Goal: Task Accomplishment & Management: Manage account settings

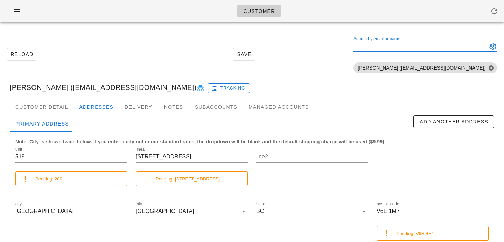
click at [402, 46] on input "Search by email or name" at bounding box center [420, 46] width 132 height 11
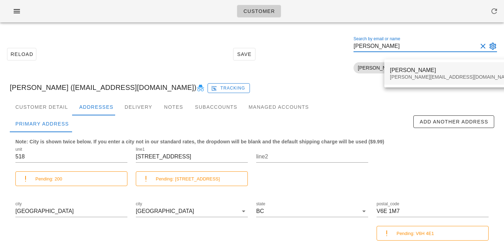
type input "adam wic"
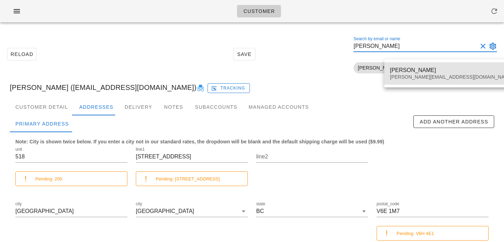
click at [404, 74] on div "adam@wickselectric.ca" at bounding box center [451, 77] width 123 height 6
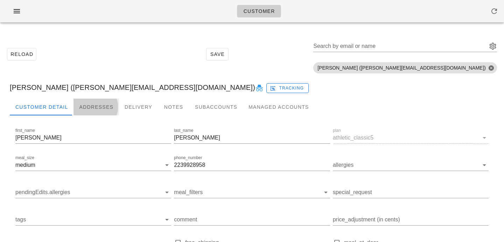
click at [88, 110] on div "Addresses" at bounding box center [97, 107] width 46 height 17
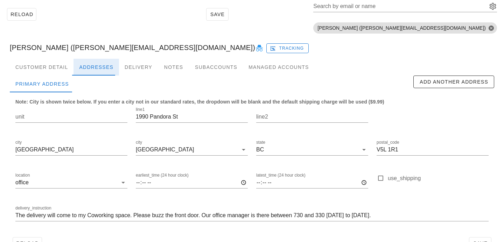
scroll to position [41, 0]
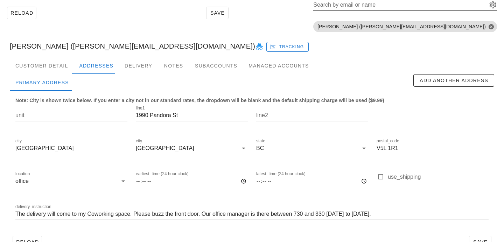
click at [431, 8] on input "Search by email or name" at bounding box center [400, 4] width 173 height 11
paste input "[EMAIL_ADDRESS][DOMAIN_NAME]"
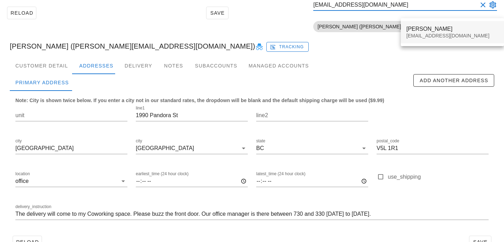
type input "[EMAIL_ADDRESS][DOMAIN_NAME]"
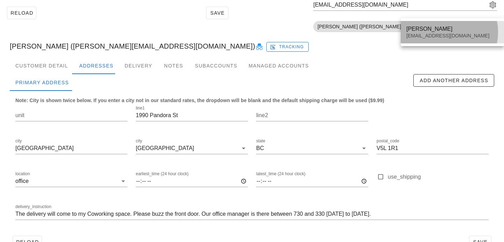
click at [414, 28] on div "Harshil Shah" at bounding box center [453, 29] width 92 height 7
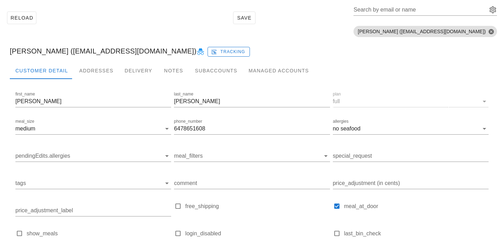
scroll to position [51, 0]
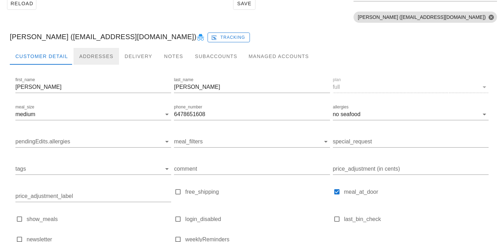
click at [98, 54] on div "Addresses" at bounding box center [97, 56] width 46 height 17
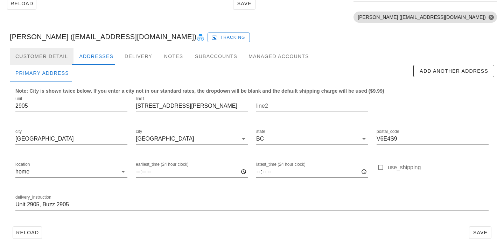
click at [58, 53] on div "Customer Detail" at bounding box center [42, 56] width 64 height 17
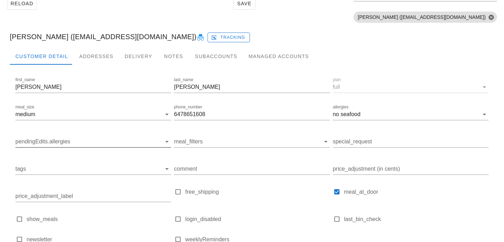
click at [73, 140] on input "pendingEdits.allergies" at bounding box center [87, 141] width 145 height 11
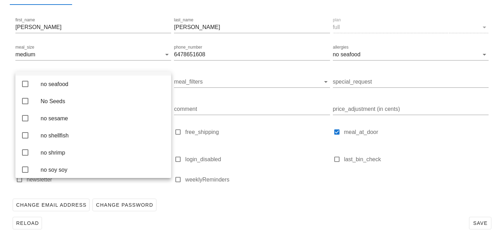
scroll to position [1544, 0]
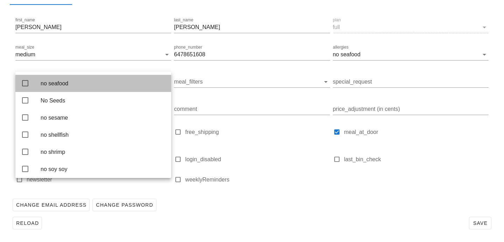
click at [105, 91] on div "no seafood" at bounding box center [103, 83] width 125 height 15
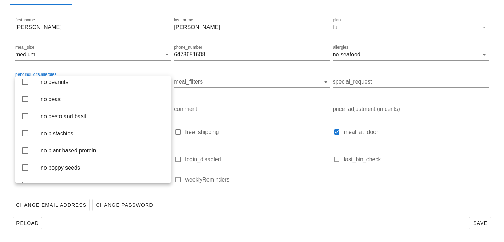
scroll to position [1168, 0]
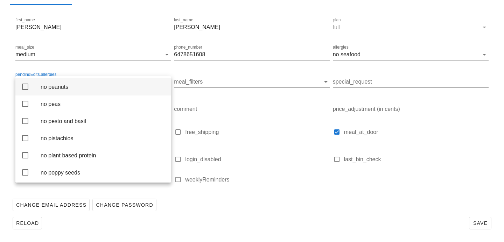
click at [105, 90] on div "no peanuts" at bounding box center [103, 87] width 125 height 7
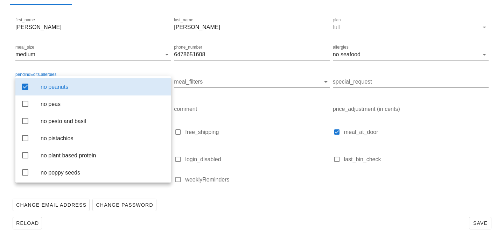
click at [190, 200] on div "Change Email Address Change Password" at bounding box center [252, 205] width 485 height 18
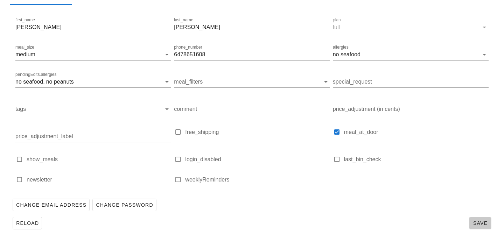
click at [477, 226] on span "Save" at bounding box center [481, 224] width 16 height 6
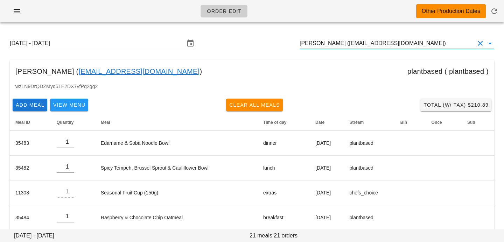
click at [381, 46] on input "Brenda Schedel (brendaschedel@gmail.com)" at bounding box center [387, 43] width 175 height 11
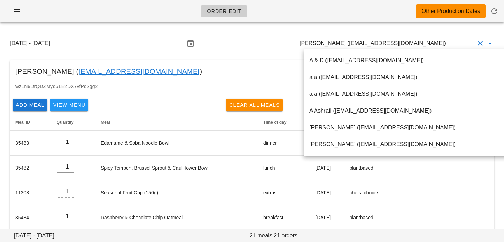
click at [439, 47] on input "Brenda Schedel (brendaschedel@gmail.com)" at bounding box center [387, 43] width 175 height 11
drag, startPoint x: 438, startPoint y: 47, endPoint x: 246, endPoint y: 28, distance: 192.9
paste input "adam@wickselectric.ca"
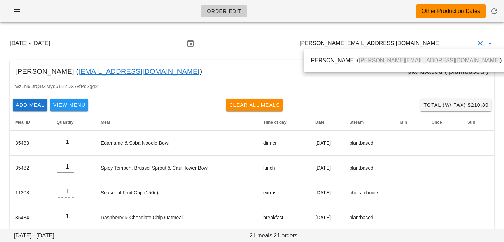
click at [329, 66] on div "Adam Wicks ( adam@wickselectric.ca )" at bounding box center [406, 60] width 192 height 15
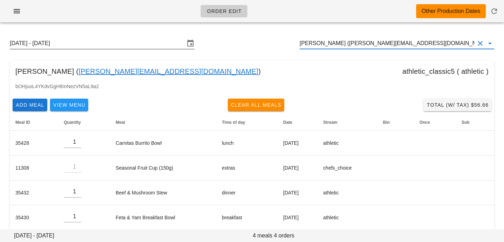
type input "Adam Wicks (adam@wickselectric.ca)"
drag, startPoint x: 133, startPoint y: 45, endPoint x: 147, endPoint y: 45, distance: 13.7
click at [133, 45] on input "Sunday September 7 - Saturday September 13" at bounding box center [97, 43] width 175 height 11
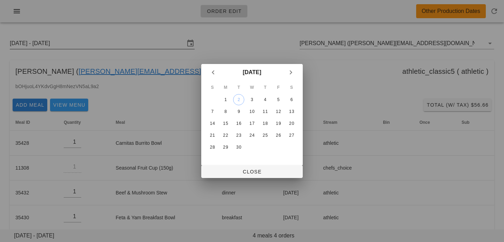
click at [147, 45] on div "Order Edit Other Production Dates Sunday September 7 - Saturday September 13 Ad…" at bounding box center [252, 125] width 504 height 251
click at [228, 122] on div "15" at bounding box center [225, 123] width 11 height 5
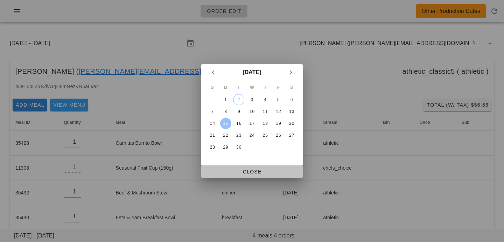
click at [235, 170] on span "Close" at bounding box center [252, 172] width 90 height 6
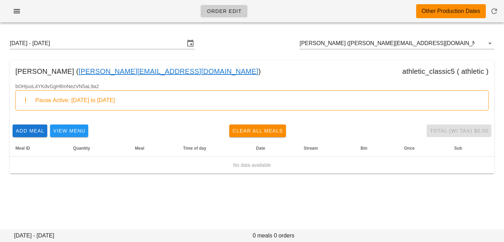
click at [169, 49] on div "Sunday September 14 - Saturday September 20 Adam Wicks (adam@wickselectric.ca)" at bounding box center [252, 43] width 496 height 22
click at [170, 47] on input "Sunday September 14 - Saturday September 20" at bounding box center [97, 43] width 175 height 11
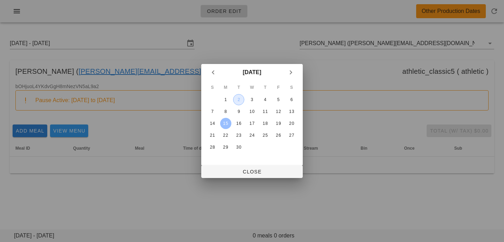
drag, startPoint x: 242, startPoint y: 101, endPoint x: 241, endPoint y: 123, distance: 22.1
click at [242, 101] on div "2" at bounding box center [239, 99] width 11 height 5
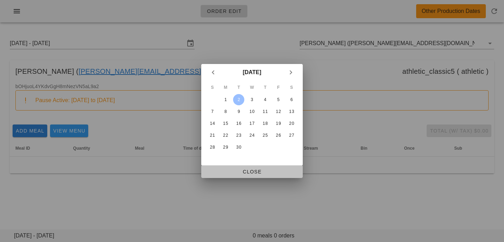
click at [238, 171] on span "Close" at bounding box center [252, 172] width 90 height 6
type input "Sunday August 31 - Saturday September 6"
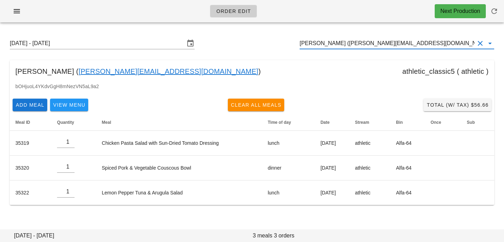
drag, startPoint x: 420, startPoint y: 41, endPoint x: 316, endPoint y: 29, distance: 104.7
click at [318, 30] on div "Sunday August 31 - Saturday September 6 Adam Wicks (adam@wickselectric.ca) Adam…" at bounding box center [252, 121] width 504 height 187
click at [426, 43] on input "Adam Wicks (adam@wickselectric.ca)" at bounding box center [387, 43] width 175 height 11
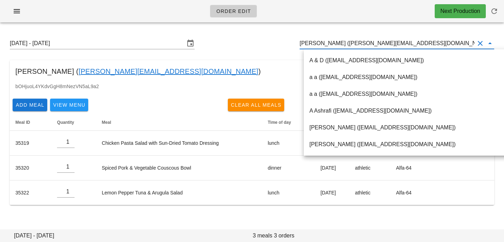
paste input "hrshlshh93@gmail.com"
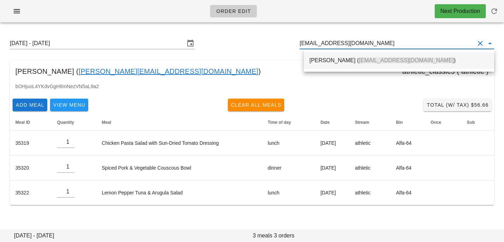
click at [390, 58] on span "hrshlshh93@gmail.com" at bounding box center [406, 60] width 95 height 6
type input "Harshil Shah (hrshlshh93@gmail.com)"
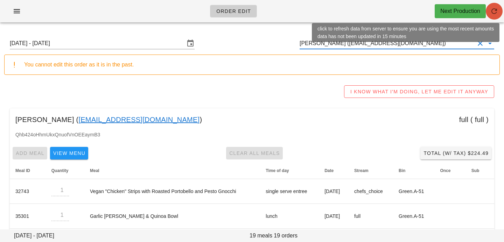
click at [498, 11] on icon "button" at bounding box center [494, 11] width 8 height 8
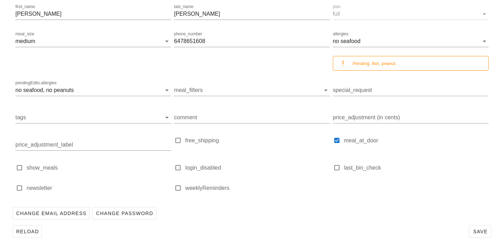
scroll to position [132, 0]
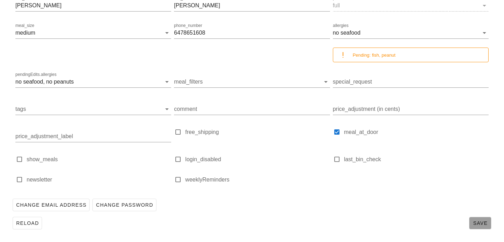
click at [483, 220] on button "Save" at bounding box center [480, 223] width 22 height 13
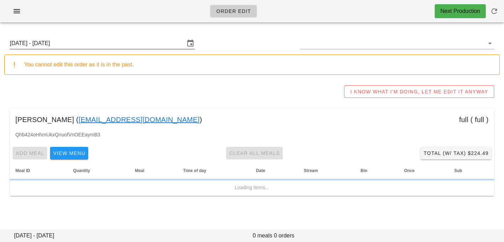
type input "[PERSON_NAME] ([EMAIL_ADDRESS][DOMAIN_NAME])"
click at [151, 46] on input "[DATE] - [DATE]" at bounding box center [97, 43] width 175 height 11
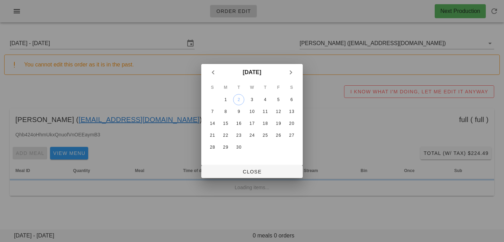
click at [210, 113] on div "7" at bounding box center [212, 111] width 11 height 5
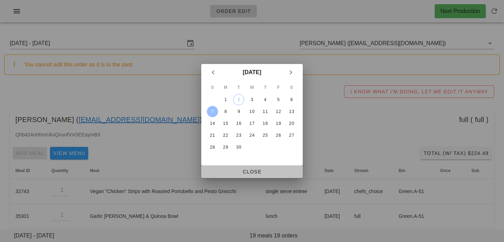
click at [226, 172] on span "Close" at bounding box center [252, 172] width 90 height 6
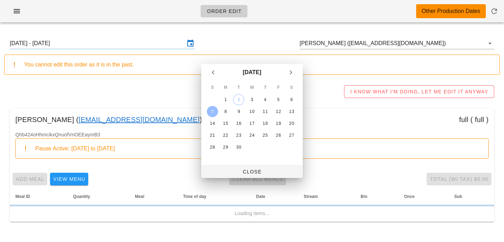
type input "Sunday September 7 - Saturday September 13"
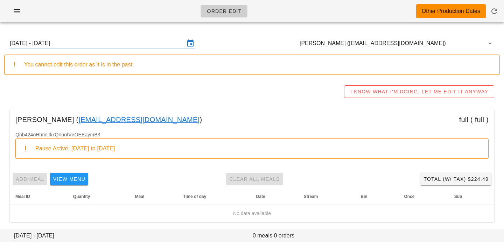
scroll to position [1, 0]
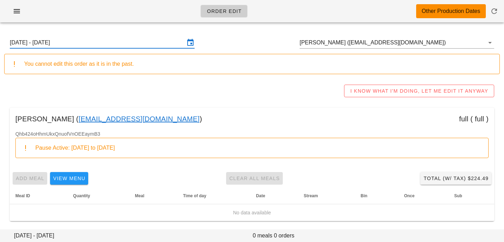
click at [126, 41] on input "Sunday September 7 - Saturday September 13" at bounding box center [97, 42] width 175 height 11
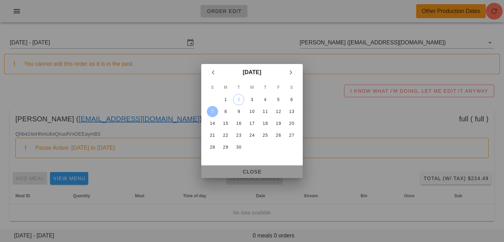
click at [233, 167] on button "Close" at bounding box center [252, 172] width 102 height 13
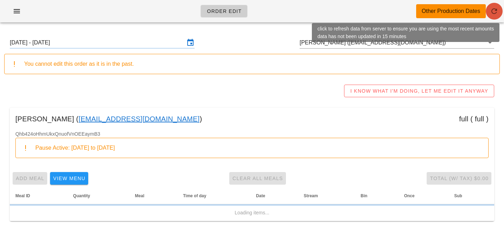
click at [500, 10] on span "button" at bounding box center [494, 11] width 17 height 8
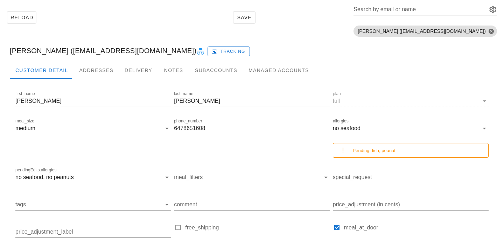
scroll to position [47, 0]
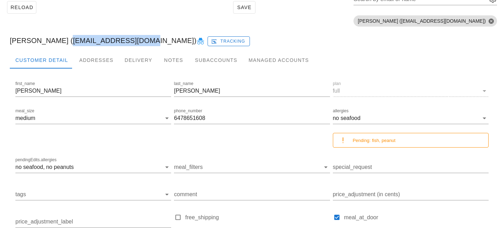
drag, startPoint x: 55, startPoint y: 40, endPoint x: 128, endPoint y: 40, distance: 72.9
click at [128, 40] on div "[PERSON_NAME] ([EMAIL_ADDRESS][DOMAIN_NAME]) Tracking" at bounding box center [252, 40] width 496 height 22
copy div "[EMAIL_ADDRESS][DOMAIN_NAME]"
click at [29, 34] on div "[PERSON_NAME] ([EMAIL_ADDRESS][DOMAIN_NAME]) Tracking" at bounding box center [252, 40] width 496 height 22
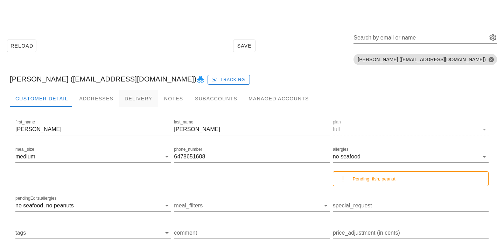
scroll to position [9, 0]
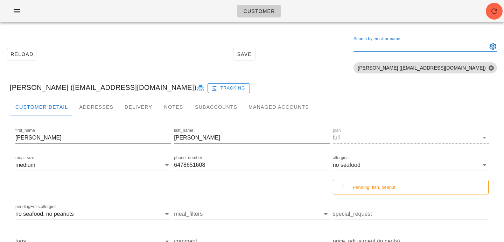
click at [454, 45] on input "Search by email or name" at bounding box center [420, 46] width 132 height 11
paste input "[EMAIL_ADDRESS][PERSON_NAME][DOMAIN_NAME]"
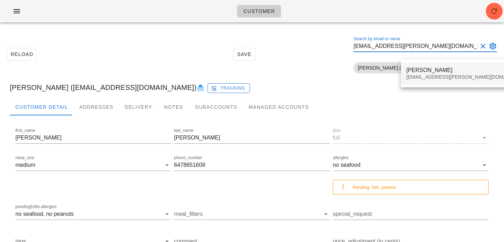
type input "[EMAIL_ADDRESS][PERSON_NAME][DOMAIN_NAME]"
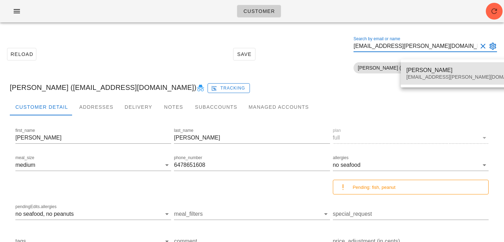
click at [441, 72] on div "[PERSON_NAME]" at bounding box center [468, 70] width 123 height 7
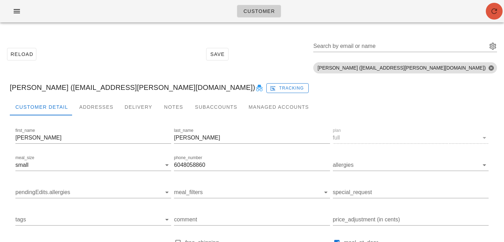
click at [491, 14] on icon "button" at bounding box center [494, 11] width 8 height 8
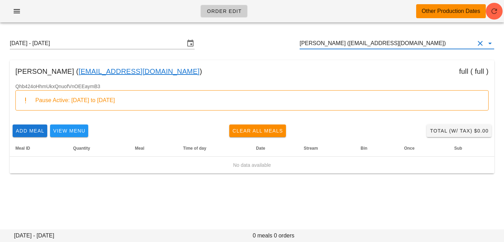
click at [417, 43] on input "[PERSON_NAME] ([EMAIL_ADDRESS][DOMAIN_NAME])" at bounding box center [387, 43] width 175 height 11
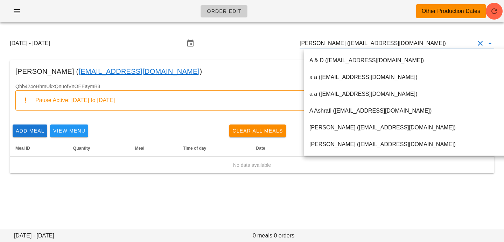
paste input "[EMAIL_ADDRESS][PERSON_NAME][DOMAIN_NAME]"
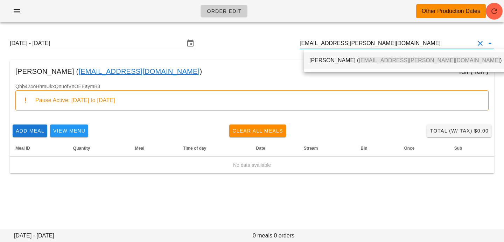
click at [384, 66] on div "[PERSON_NAME] ( [EMAIL_ADDRESS][PERSON_NAME][DOMAIN_NAME] )" at bounding box center [406, 60] width 192 height 15
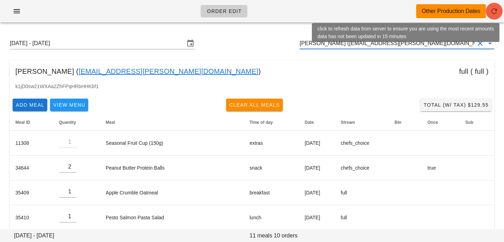
type input "[PERSON_NAME] ([EMAIL_ADDRESS][PERSON_NAME][DOMAIN_NAME])"
click at [492, 16] on button "button" at bounding box center [494, 11] width 17 height 17
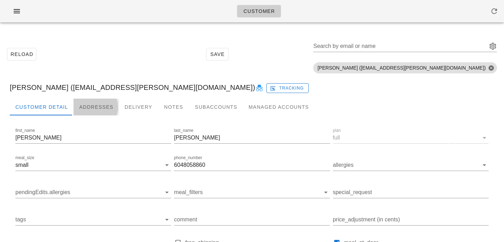
click at [104, 106] on div "Addresses" at bounding box center [97, 107] width 46 height 17
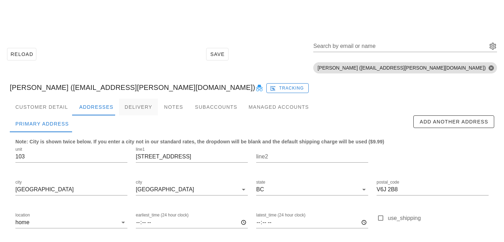
scroll to position [60, 0]
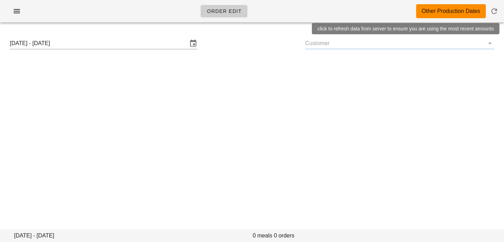
type input "[PERSON_NAME] ([EMAIL_ADDRESS][PERSON_NAME][DOMAIN_NAME])"
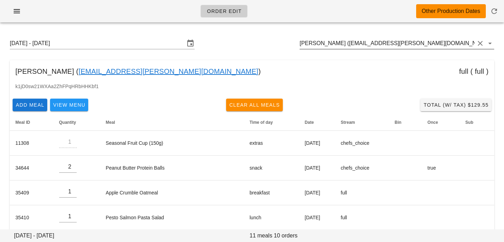
click at [429, 47] on input "[PERSON_NAME] ([EMAIL_ADDRESS][PERSON_NAME][DOMAIN_NAME])" at bounding box center [387, 43] width 175 height 11
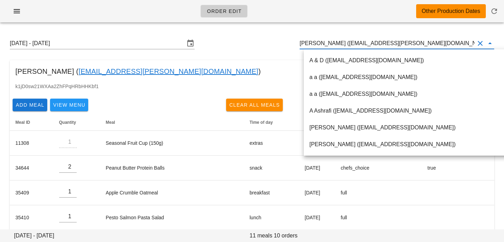
paste input "[PERSON_NAME]"
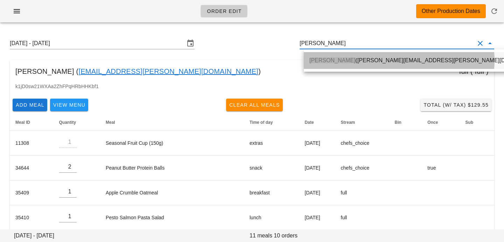
click at [411, 62] on div "Lesley Trinh (lesley.trinh@outlook.com)" at bounding box center [428, 60] width 237 height 7
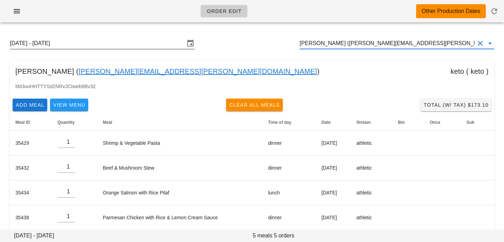
type input "[PERSON_NAME] ([PERSON_NAME][EMAIL_ADDRESS][PERSON_NAME][DOMAIN_NAME])"
click at [158, 43] on input "Sunday September 7 - Saturday September 13" at bounding box center [97, 43] width 175 height 11
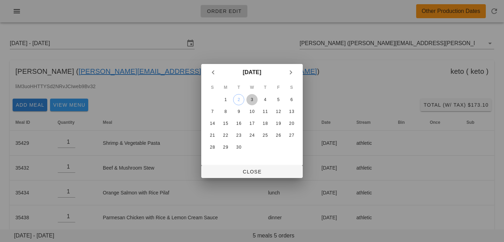
click at [254, 100] on div "3" at bounding box center [252, 99] width 11 height 5
click at [249, 176] on button "Close" at bounding box center [252, 172] width 102 height 13
type input "Sunday August 31 - Saturday September 6"
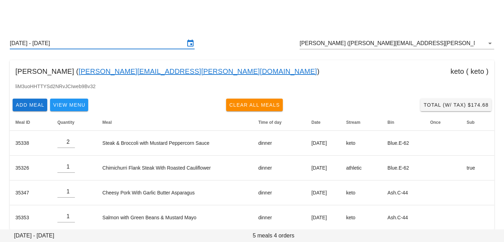
scroll to position [9, 0]
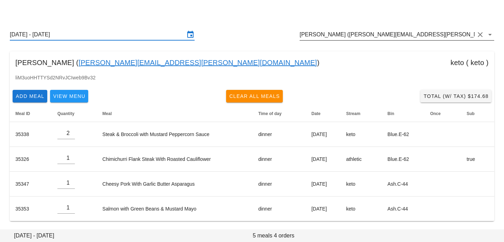
click at [415, 36] on input "[PERSON_NAME] ([PERSON_NAME][EMAIL_ADDRESS][PERSON_NAME][DOMAIN_NAME])" at bounding box center [387, 34] width 175 height 11
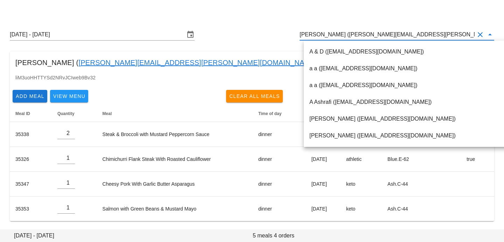
paste input "Victor Tran"
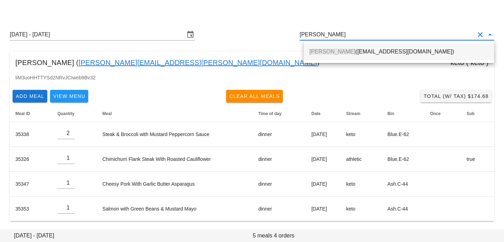
click at [381, 49] on div "Victor Tran (lesleyandvictor@gmail.com)" at bounding box center [399, 51] width 179 height 7
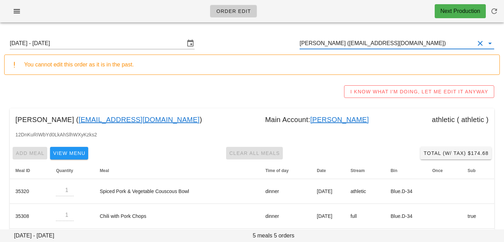
drag, startPoint x: 412, startPoint y: 46, endPoint x: 256, endPoint y: 34, distance: 156.7
click at [256, 34] on div "Sunday August 31 - Saturday September 6 Victor Tran (lesleyandvictor@gmail.com)" at bounding box center [252, 43] width 496 height 22
paste input "Beverley Horler"
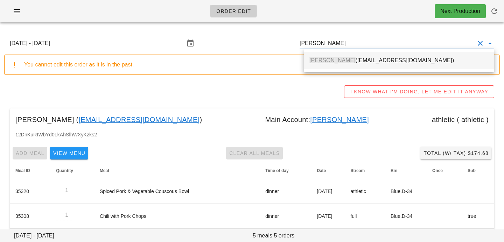
click at [324, 66] on div "Beverley Horler (Beverley.horler@gmail.com)" at bounding box center [399, 60] width 179 height 15
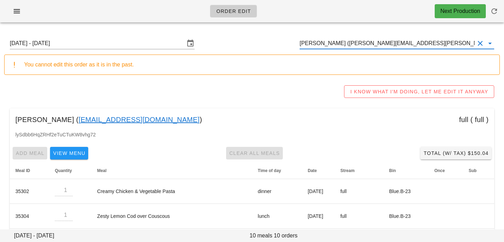
drag, startPoint x: 421, startPoint y: 46, endPoint x: 231, endPoint y: 39, distance: 190.4
click at [233, 39] on div "Sunday August 31 - Saturday September 6 Beverley Horler (Beverley.horler@gmail.…" at bounding box center [252, 43] width 496 height 22
paste input "[PERSON_NAME]"
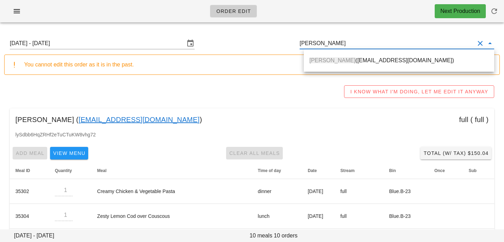
click at [330, 61] on span "[PERSON_NAME]" at bounding box center [333, 60] width 46 height 6
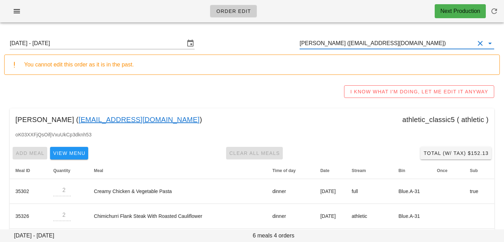
click at [418, 44] on input "[PERSON_NAME] ([EMAIL_ADDRESS][DOMAIN_NAME])" at bounding box center [387, 43] width 175 height 11
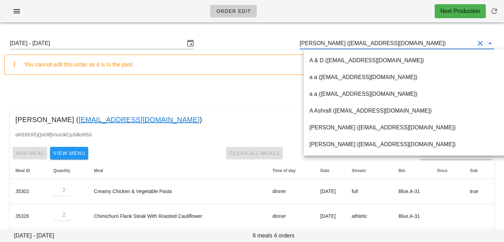
drag, startPoint x: 419, startPoint y: 44, endPoint x: 302, endPoint y: 41, distance: 117.4
click at [302, 41] on div "Sunday August 31 - Saturday September 6 Dylan Walker (Dylanwalkerhair@gmail.com)" at bounding box center [252, 43] width 496 height 22
paste input "Please add 2x [MEDICAL_DATA] return bags"
type input "Please add 2x [MEDICAL_DATA] return bags"
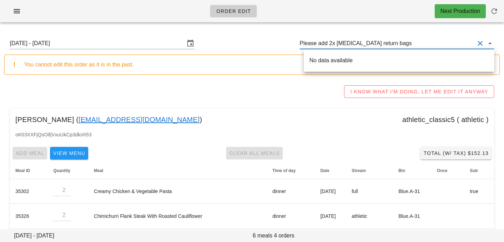
drag, startPoint x: 418, startPoint y: 42, endPoint x: 205, endPoint y: 29, distance: 212.7
click at [207, 29] on div "Sunday August 31 - Saturday September 6 Please add 2x ice pack return bags You …" at bounding box center [252, 158] width 504 height 260
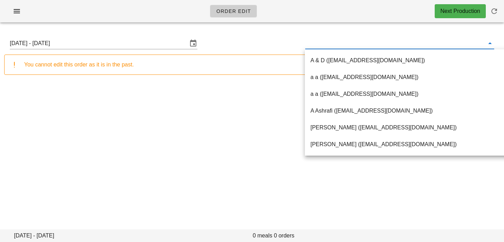
paste input "Jordan Hollas"
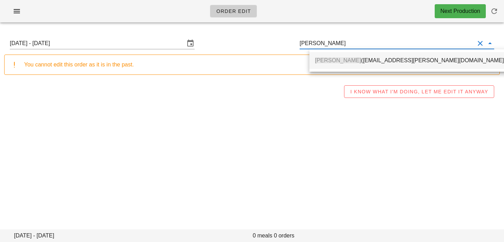
click at [336, 60] on span "Jordan Hollas" at bounding box center [338, 60] width 46 height 6
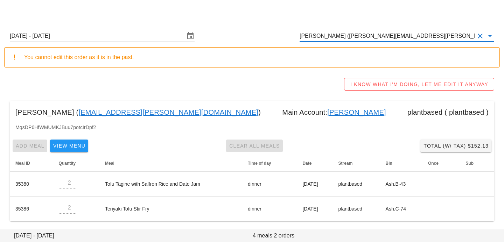
drag, startPoint x: 419, startPoint y: 37, endPoint x: 237, endPoint y: 30, distance: 182.3
click at [237, 30] on div "Sunday August 31 - Saturday September 6 Jordan Hollas (Jordan.Hollas@gmail.com)" at bounding box center [252, 36] width 496 height 22
paste input "Colton Dennis"
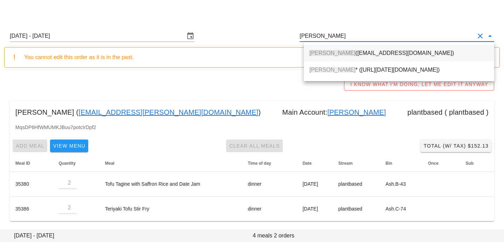
click at [322, 57] on div "Colton Dennis (coltonkdennis@gmail.com)" at bounding box center [399, 53] width 179 height 15
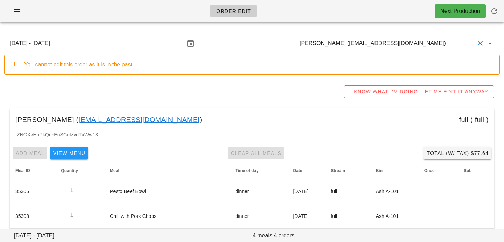
drag, startPoint x: 426, startPoint y: 47, endPoint x: 239, endPoint y: 29, distance: 188.2
click at [241, 31] on div "Sunday August 31 - Saturday September 6 Colton Dennis (coltonkdennis@gmail.com)…" at bounding box center [252, 158] width 504 height 260
paste input "Pratiksha Prabhu"
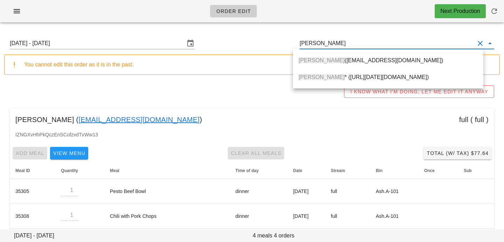
click at [303, 63] on span "Pratiksha Prabhu" at bounding box center [322, 60] width 46 height 6
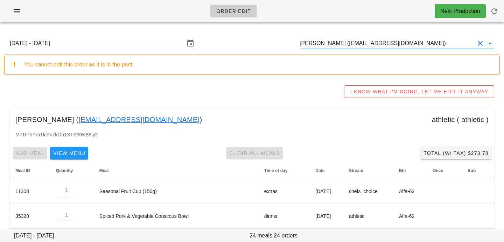
drag, startPoint x: 440, startPoint y: 44, endPoint x: 225, endPoint y: 32, distance: 215.0
click at [233, 32] on div "Sunday August 31 - Saturday September 6 Pratiksha Prabhu (pratikshapprabhu@gmai…" at bounding box center [252, 43] width 496 height 22
paste input "Heather Murray"
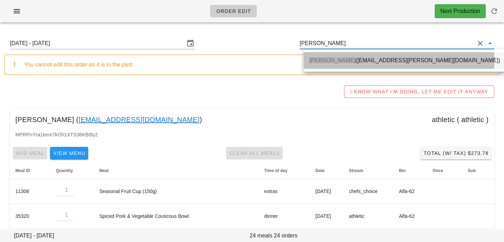
click at [315, 65] on div "Heather Murray (heather.w.murray@gmail.com)" at bounding box center [405, 60] width 191 height 15
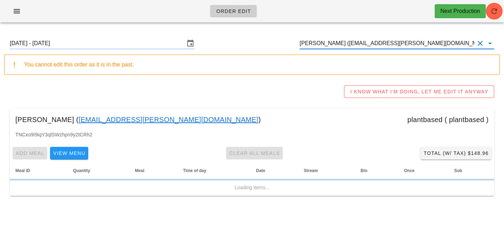
type input "Heather Murray (heather.w.murray@gmail.com)"
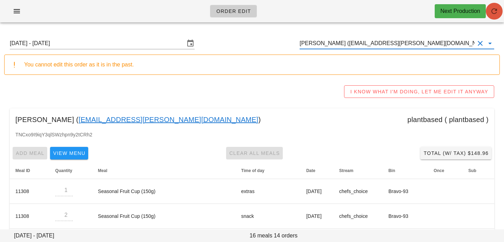
click at [497, 9] on icon "button" at bounding box center [494, 11] width 8 height 8
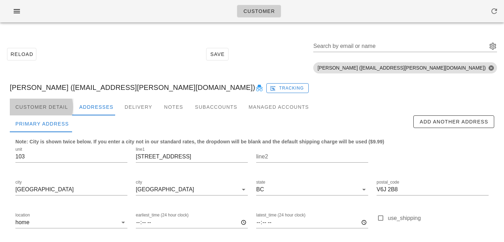
click at [57, 103] on div "Customer Detail" at bounding box center [42, 107] width 64 height 17
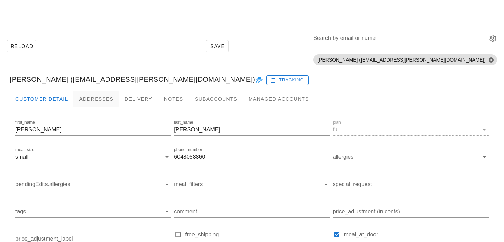
scroll to position [13, 0]
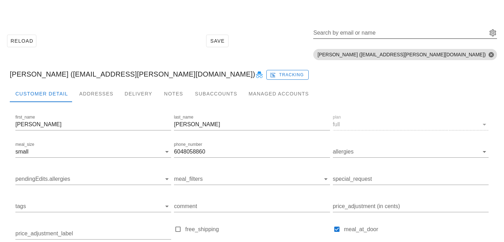
click at [395, 27] on div "Search by email or name" at bounding box center [406, 34] width 184 height 23
click at [394, 33] on input "Search by email or name" at bounding box center [400, 32] width 173 height 11
paste input "Lesley Trinh"
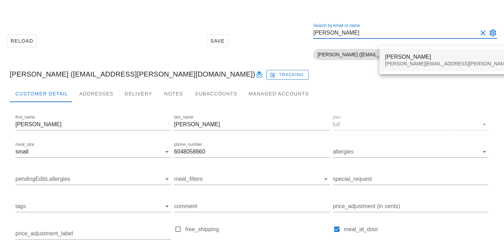
type input "Lesley Trinh"
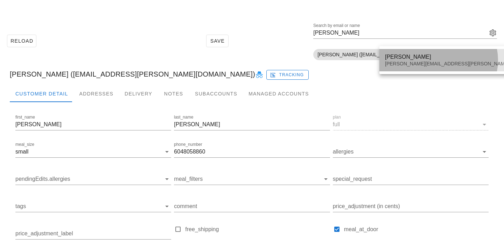
click at [392, 56] on div "Lesley Trinh" at bounding box center [467, 57] width 164 height 7
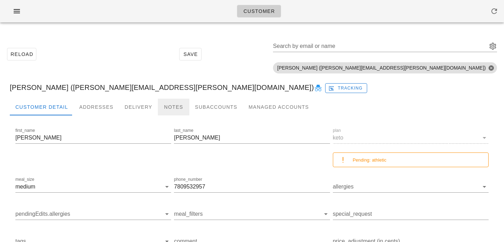
click at [172, 107] on div "Notes" at bounding box center [174, 107] width 32 height 17
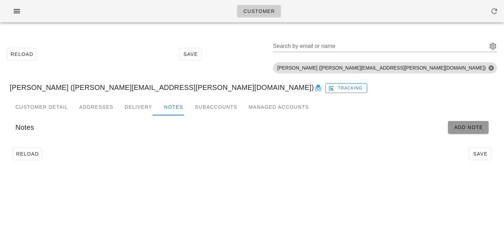
click at [450, 128] on button "Add Note" at bounding box center [468, 127] width 41 height 13
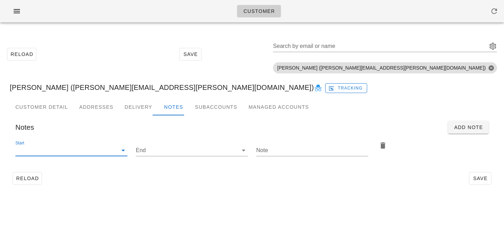
click at [88, 154] on input "Start" at bounding box center [65, 150] width 101 height 11
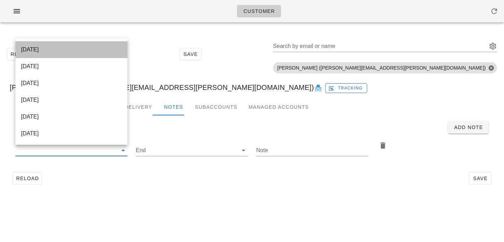
click at [98, 48] on div "[DATE]" at bounding box center [71, 49] width 101 height 7
type input "[DATE]"
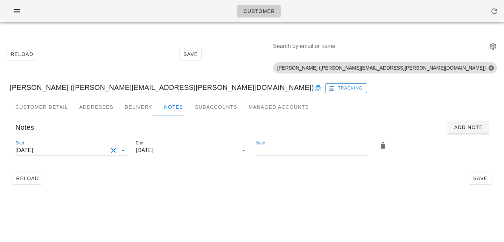
click at [278, 155] on input "Note" at bounding box center [312, 150] width 112 height 11
paste input "Please add 2x [MEDICAL_DATA] return bags"
type input "Please add 2x [MEDICAL_DATA] return bags"
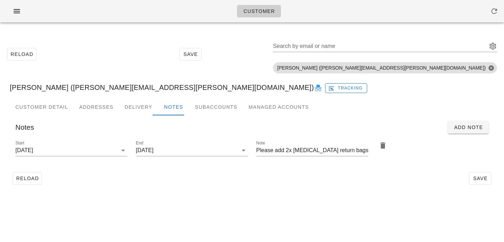
click at [323, 184] on div "Reload Save" at bounding box center [252, 179] width 485 height 18
click at [480, 179] on span "Save" at bounding box center [481, 179] width 16 height 6
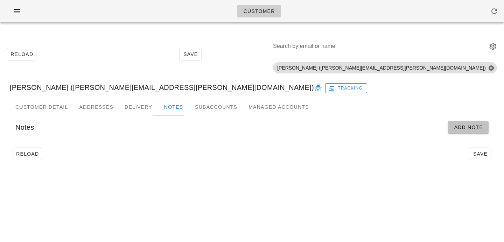
click at [454, 128] on span "Add Note" at bounding box center [468, 128] width 29 height 6
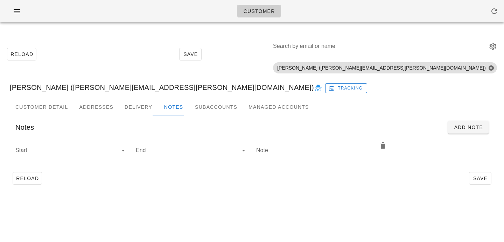
click at [284, 149] on input "Note" at bounding box center [312, 150] width 112 height 11
paste input "Please add 2x [MEDICAL_DATA] return bags"
type input "Please add 2x [MEDICAL_DATA] return bags"
click at [98, 145] on input "Start" at bounding box center [65, 150] width 101 height 11
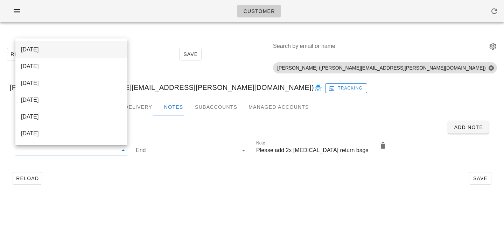
click at [87, 50] on div "[DATE]" at bounding box center [71, 49] width 101 height 7
type input "[DATE]"
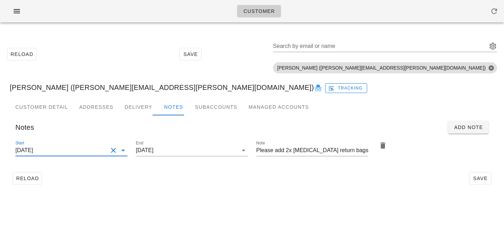
click at [269, 227] on div "Customer Reload Save Search by email or name Include deleted accounts Include S…" at bounding box center [252, 121] width 504 height 242
click at [476, 177] on span "Save" at bounding box center [481, 179] width 16 height 6
click at [428, 48] on input "Search by email or name" at bounding box center [379, 46] width 213 height 11
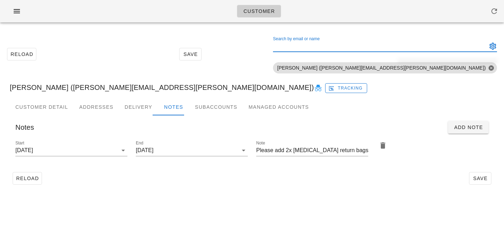
paste input "Victor Tran"
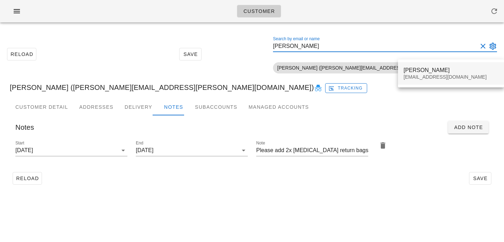
type input "Victor Tran"
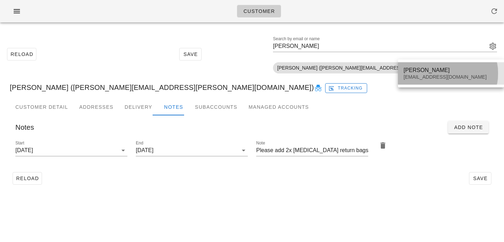
click at [426, 82] on div "Victor Tran lesleyandvictor@gmail.com" at bounding box center [451, 74] width 95 height 22
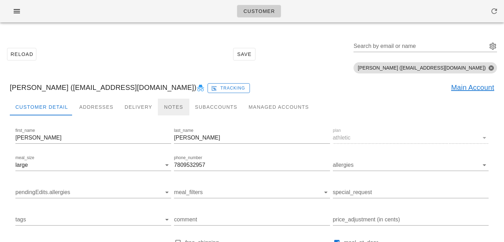
click at [166, 105] on div "Notes" at bounding box center [174, 107] width 32 height 17
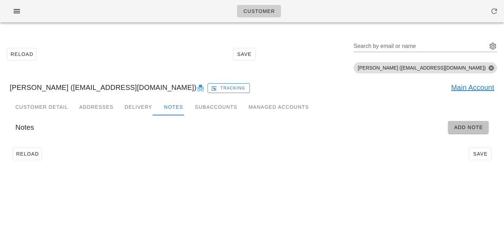
click at [461, 130] on span "Add Note" at bounding box center [468, 128] width 29 height 6
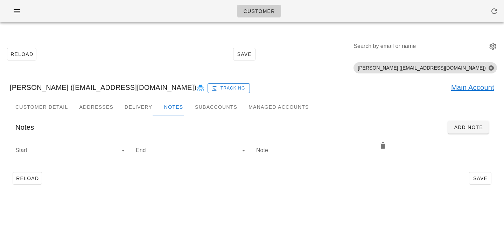
click at [100, 162] on div at bounding box center [71, 161] width 112 height 5
click at [100, 155] on input "Start" at bounding box center [65, 150] width 101 height 11
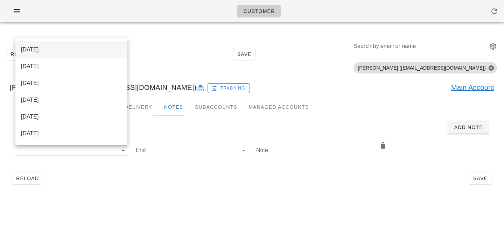
click at [113, 48] on div "[DATE]" at bounding box center [71, 49] width 101 height 7
type input "2025-09-03"
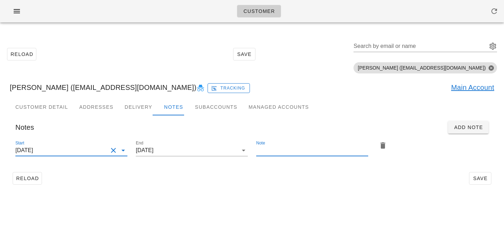
click at [285, 147] on input "Note" at bounding box center [312, 150] width 112 height 11
paste input "Please add 2x ice pack return bags"
type input "Please add 2x ice pack return bags"
click at [410, 187] on div "Reload Save" at bounding box center [252, 179] width 485 height 18
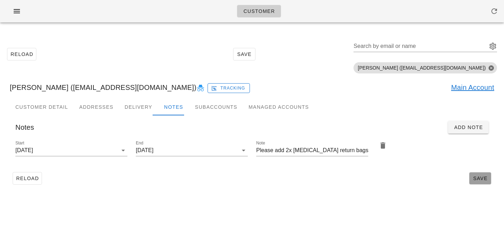
click at [480, 172] on button "Save" at bounding box center [480, 178] width 22 height 13
click at [479, 173] on button "Save" at bounding box center [480, 178] width 22 height 13
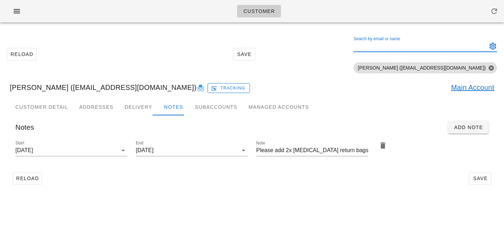
click at [411, 41] on div "Search by email or name" at bounding box center [420, 46] width 132 height 11
paste input "[PERSON_NAME]"
click at [417, 46] on input "[PERSON_NAME]" at bounding box center [416, 46] width 124 height 11
click at [419, 46] on input "[PERSON_NAME]" at bounding box center [416, 46] width 124 height 11
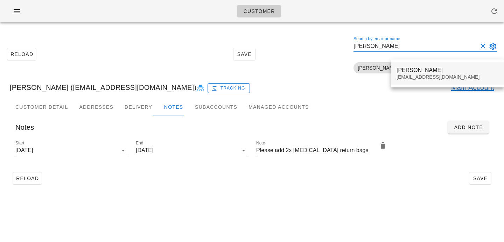
type input "[PERSON_NAME]"
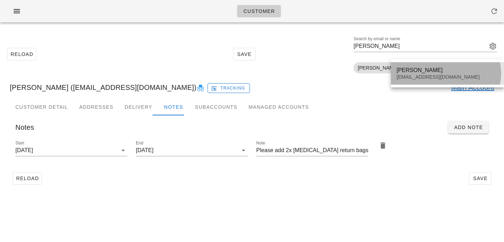
click at [415, 81] on div "[PERSON_NAME] [PERSON_NAME][EMAIL_ADDRESS][PERSON_NAME][DOMAIN_NAME]" at bounding box center [448, 74] width 102 height 22
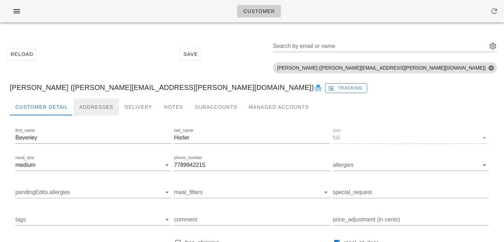
click at [106, 100] on div "Addresses" at bounding box center [97, 107] width 46 height 17
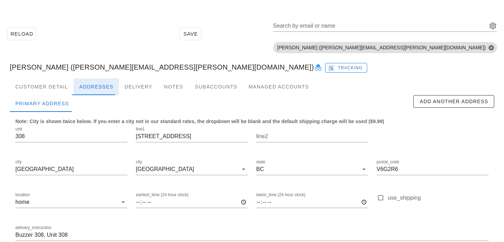
scroll to position [60, 0]
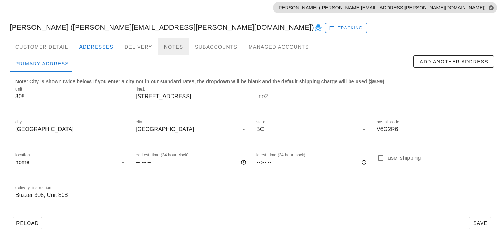
click at [176, 48] on div "Notes" at bounding box center [174, 47] width 32 height 17
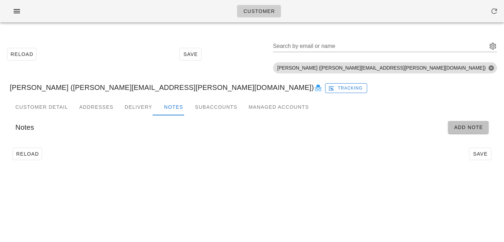
click at [463, 128] on span "Add Note" at bounding box center [468, 128] width 29 height 6
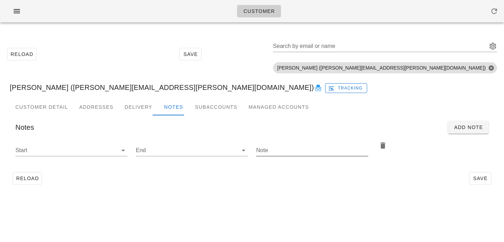
click at [273, 156] on div "Note" at bounding box center [312, 150] width 112 height 11
paste input "Please add 2x [MEDICAL_DATA] return bags"
type input "Please add 2x [MEDICAL_DATA] return bags"
click at [115, 155] on input "Start" at bounding box center [65, 150] width 101 height 11
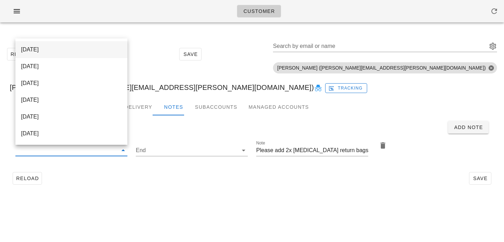
click at [94, 53] on div "[DATE]" at bounding box center [71, 49] width 101 height 7
type input "[DATE]"
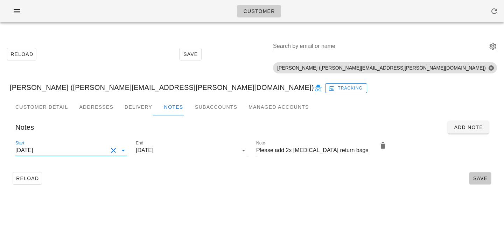
click at [479, 176] on span "Save" at bounding box center [481, 179] width 16 height 6
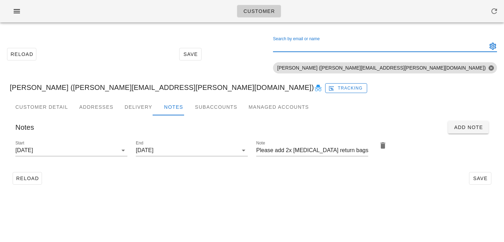
click at [399, 42] on div "Search by email or name" at bounding box center [379, 46] width 213 height 11
paste input "Dylan Walker"
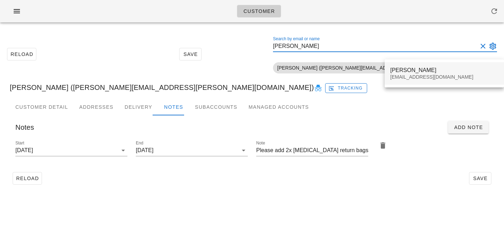
type input "Dylan Walker"
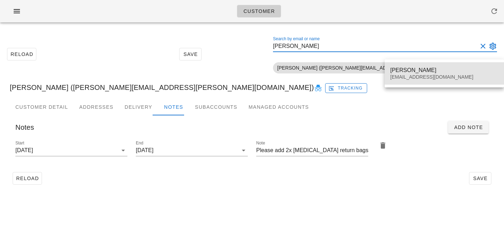
click at [411, 82] on div "Dylan Walker Dylanwalkerhair@gmail.com" at bounding box center [445, 74] width 108 height 22
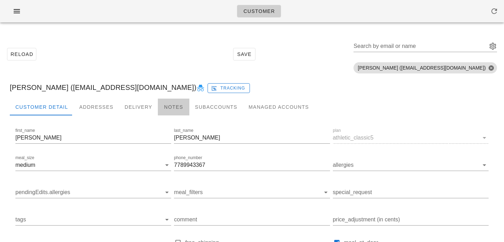
click at [173, 104] on div "Notes" at bounding box center [174, 107] width 32 height 17
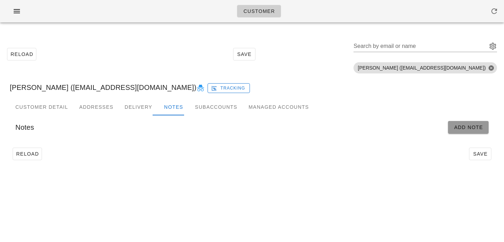
click at [452, 132] on button "Add Note" at bounding box center [468, 127] width 41 height 13
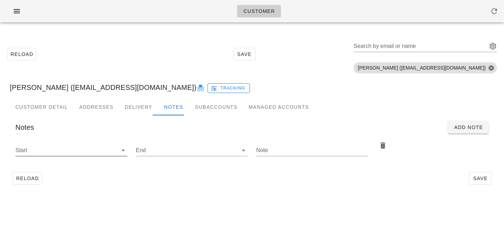
click at [110, 155] on input "Start" at bounding box center [65, 150] width 101 height 11
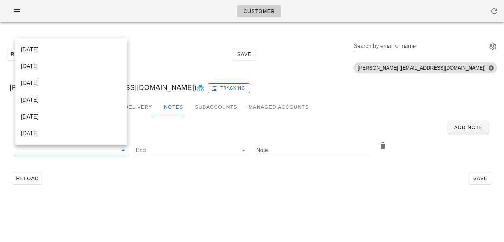
click at [98, 51] on div "[DATE]" at bounding box center [71, 49] width 101 height 7
type input "[DATE]"
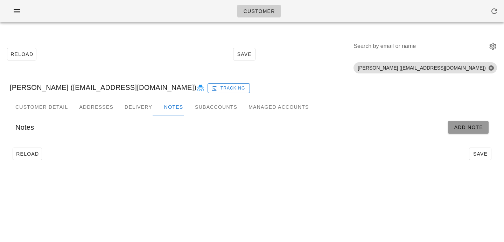
click at [460, 129] on span "Add Note" at bounding box center [468, 128] width 29 height 6
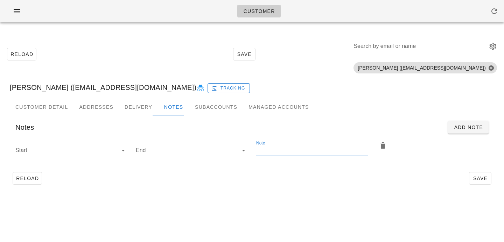
click at [287, 150] on input "Note" at bounding box center [312, 150] width 112 height 11
paste input "Please add 2x [MEDICAL_DATA] return bags"
type input "Please add 2x [MEDICAL_DATA] return bags"
click at [107, 150] on input "Start" at bounding box center [65, 150] width 101 height 11
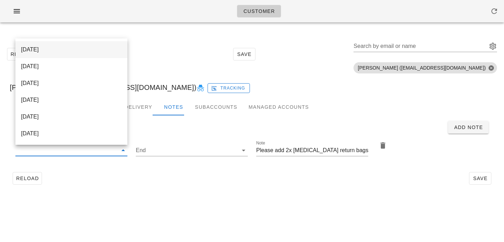
click at [107, 48] on div "[DATE]" at bounding box center [71, 49] width 101 height 7
type input "[DATE]"
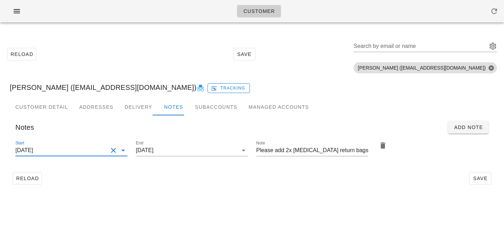
click at [200, 193] on div "Customer Detail Addresses Delivery Notes Subaccounts Managed Accounts Notes Add…" at bounding box center [252, 146] width 496 height 95
click at [480, 178] on span "Save" at bounding box center [481, 179] width 16 height 6
click at [405, 48] on input "Search by email or name" at bounding box center [420, 46] width 132 height 11
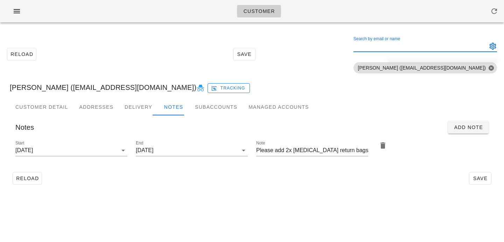
paste input "[PERSON_NAME]"
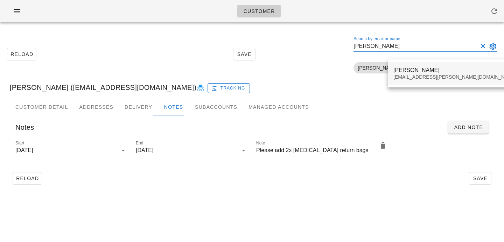
type input "[PERSON_NAME]"
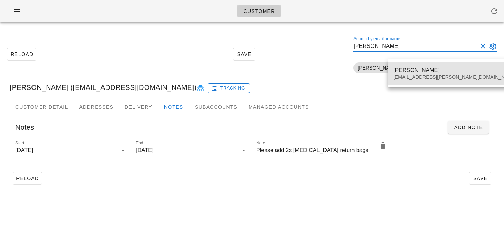
click at [398, 73] on div "[PERSON_NAME]" at bounding box center [455, 70] width 123 height 7
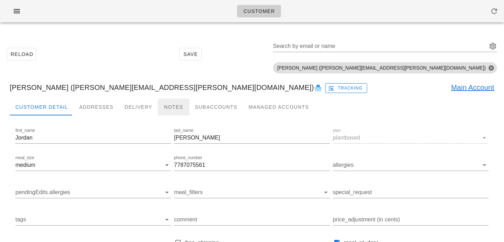
click at [160, 111] on div "Notes" at bounding box center [174, 107] width 32 height 17
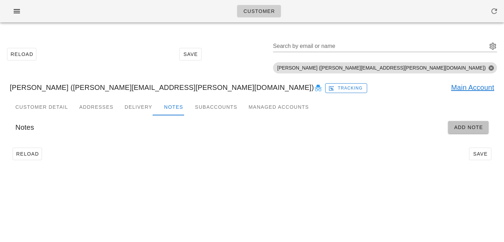
click at [470, 133] on button "Add Note" at bounding box center [468, 127] width 41 height 13
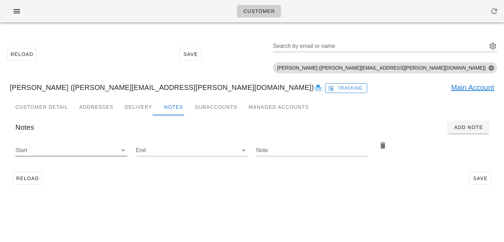
click at [107, 152] on input "Start" at bounding box center [65, 150] width 101 height 11
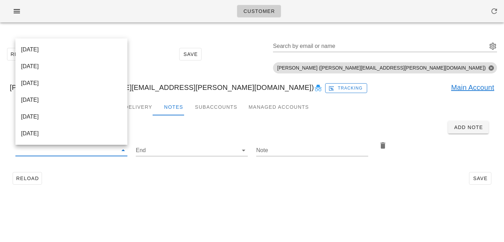
click at [91, 46] on div "[DATE]" at bounding box center [71, 49] width 101 height 7
type input "[DATE]"
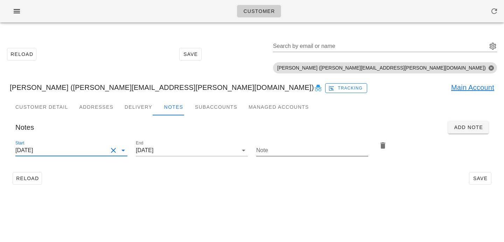
click at [294, 154] on input "Note" at bounding box center [312, 150] width 112 height 11
paste input "Please add 2x [MEDICAL_DATA] return bags"
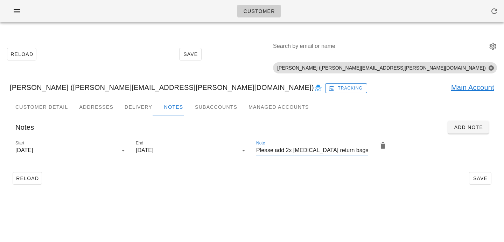
type input "Please add 2x [MEDICAL_DATA] return bags"
click at [330, 191] on div "Customer Detail Addresses Delivery Notes Subaccounts Managed Accounts first_nam…" at bounding box center [252, 146] width 496 height 95
click at [474, 179] on span "Save" at bounding box center [481, 179] width 16 height 6
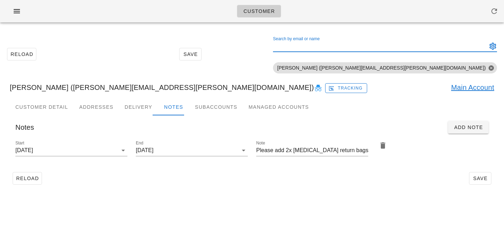
click at [430, 41] on div "Search by email or name" at bounding box center [379, 46] width 213 height 11
paste input "[PERSON_NAME]"
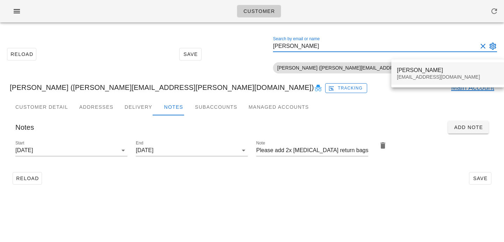
type input "Colton Dennis"
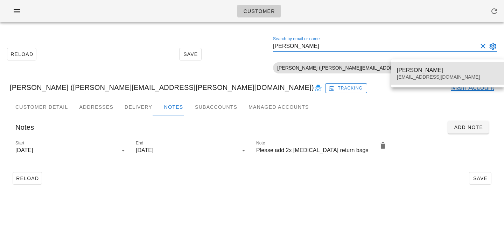
click at [410, 66] on div "Colton Dennis coltonkdennis@gmail.com" at bounding box center [448, 74] width 102 height 22
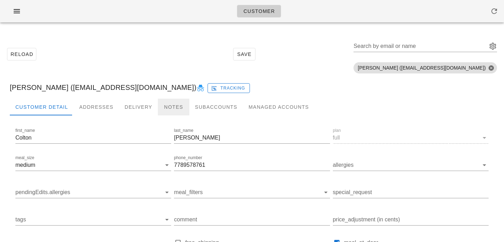
click at [166, 103] on div "Notes" at bounding box center [174, 107] width 32 height 17
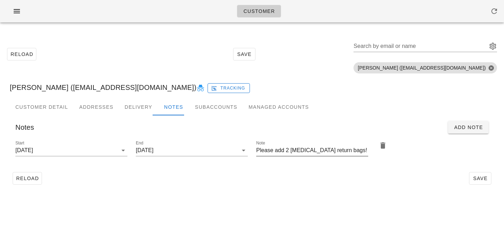
click at [285, 152] on input "Please add 2 ice pack return bags!" at bounding box center [312, 150] width 112 height 11
click at [289, 148] on input "Please add 2 ice pack return bags!" at bounding box center [312, 150] width 112 height 11
type input "Please add 2x ice pack return bags!"
click at [241, 183] on div "Reload Save" at bounding box center [252, 179] width 485 height 18
click at [95, 145] on input "2025-08-03" at bounding box center [61, 150] width 92 height 11
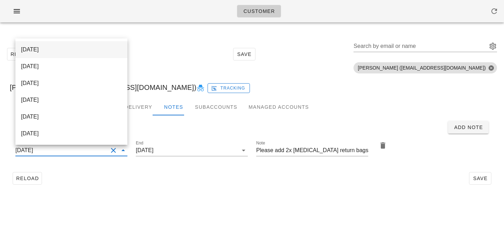
click at [80, 47] on div "2025-09-03" at bounding box center [71, 49] width 101 height 7
type input "2025-09-03"
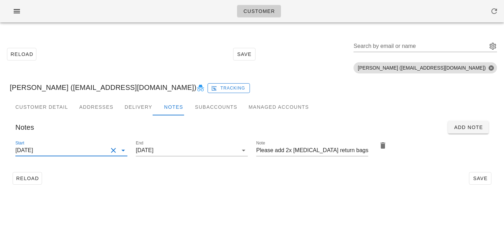
click at [225, 208] on div "Customer Reload Save Search by email or name Include deleted accounts Include S…" at bounding box center [252, 121] width 504 height 242
click at [483, 185] on div "Reload Save" at bounding box center [252, 179] width 485 height 18
click at [482, 181] on span "Save" at bounding box center [481, 179] width 16 height 6
click at [165, 198] on div "Customer Reload Save Search by email or name Include deleted accounts Include S…" at bounding box center [252, 121] width 504 height 242
click at [109, 152] on button "Clear Start" at bounding box center [113, 150] width 8 height 8
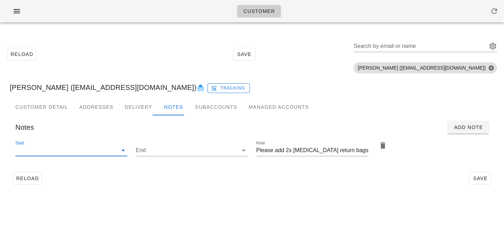
click at [106, 152] on input "Start" at bounding box center [65, 150] width 101 height 11
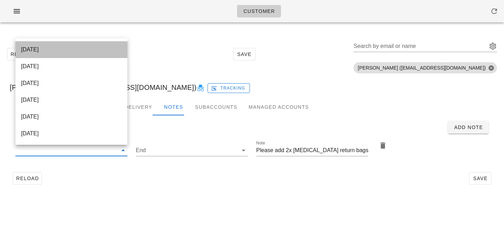
click at [118, 49] on div "2025-09-03" at bounding box center [71, 49] width 101 height 7
type input "2025-09-03"
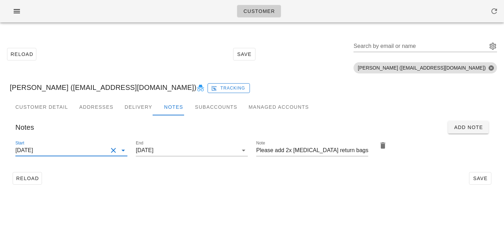
click at [282, 202] on div "Customer Reload Save Search by email or name Include deleted accounts Include S…" at bounding box center [252, 121] width 504 height 242
click at [490, 180] on button "Save" at bounding box center [480, 178] width 22 height 13
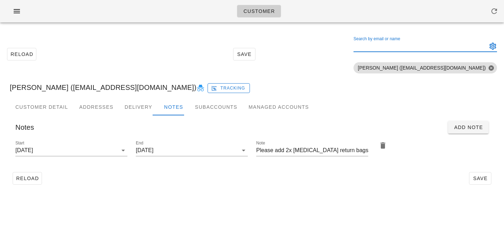
click at [425, 47] on input "Search by email or name" at bounding box center [420, 46] width 132 height 11
paste input "Pratiksha Prabhu"
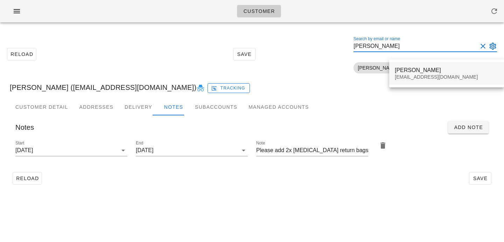
type input "Pratiksha Prabhu"
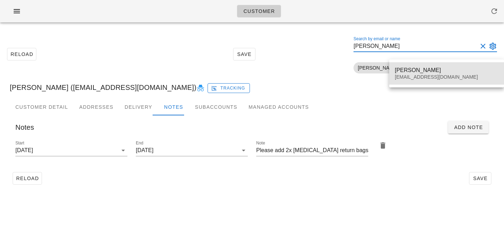
click at [408, 77] on div "pratikshapprabhu@gmail.com" at bounding box center [447, 77] width 104 height 6
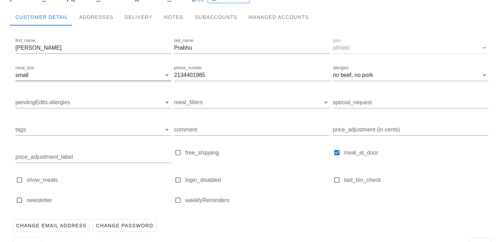
scroll to position [97, 0]
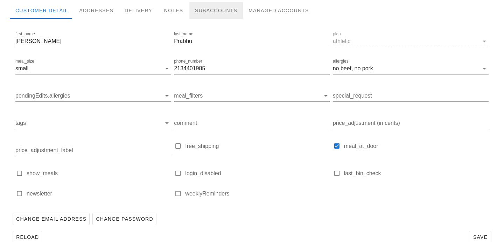
click at [195, 15] on div "Subaccounts" at bounding box center [217, 10] width 54 height 17
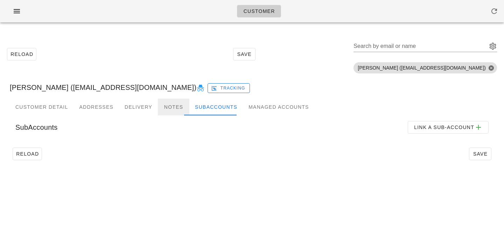
click at [163, 109] on div "Notes" at bounding box center [174, 107] width 32 height 17
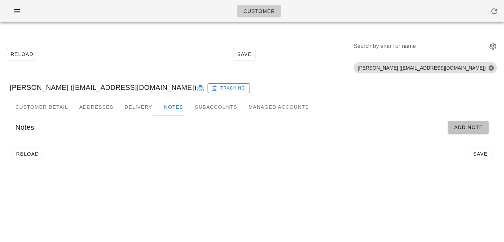
click at [467, 128] on span "Add Note" at bounding box center [468, 128] width 29 height 6
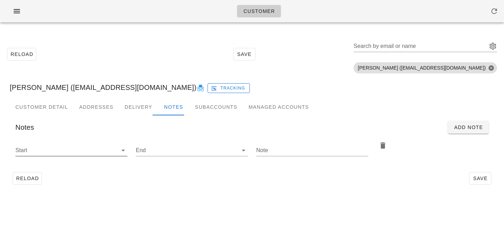
click at [108, 148] on input "Start" at bounding box center [65, 150] width 101 height 11
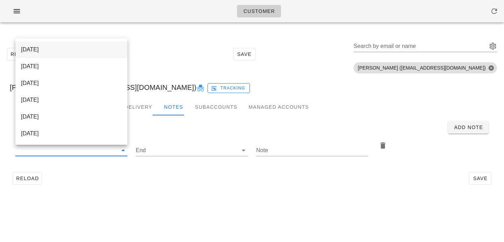
click at [95, 53] on div "2025-09-03" at bounding box center [71, 49] width 101 height 15
type input "2025-09-03"
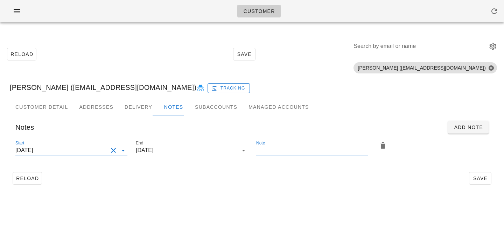
click at [331, 147] on input "Note" at bounding box center [312, 150] width 112 height 11
paste input "Please add 2x ice pack return bags"
type input "Please add 2x ice pack return bags"
click at [404, 181] on div "Reload Save" at bounding box center [252, 179] width 485 height 18
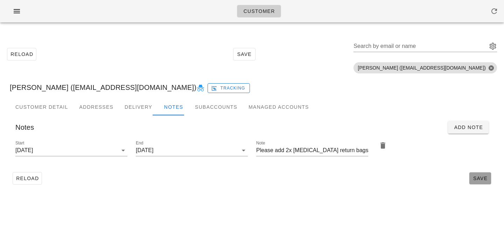
click at [481, 179] on span "Save" at bounding box center [481, 179] width 16 height 6
click at [422, 44] on div "Search by email or name" at bounding box center [420, 46] width 132 height 11
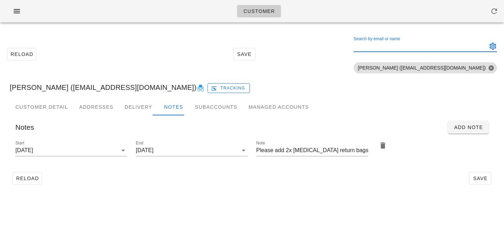
paste input "Heather Murray"
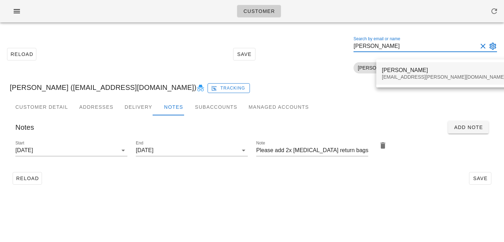
type input "Heather Murray"
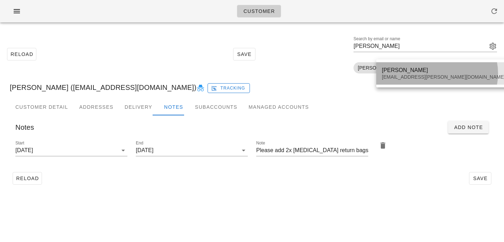
click at [398, 64] on div "Heather Murray heather.w.murray@gmail.com" at bounding box center [443, 74] width 123 height 22
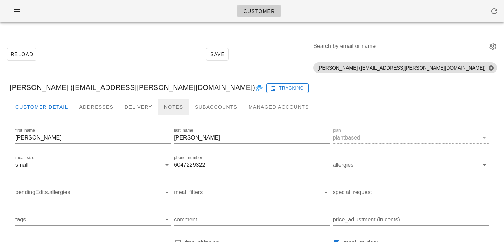
click at [174, 109] on div "Notes" at bounding box center [174, 107] width 32 height 17
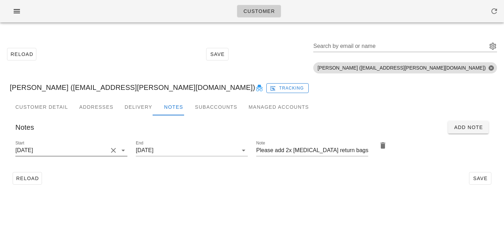
click at [111, 152] on button "Clear Start" at bounding box center [113, 150] width 8 height 8
click at [107, 151] on input "Start" at bounding box center [65, 150] width 101 height 11
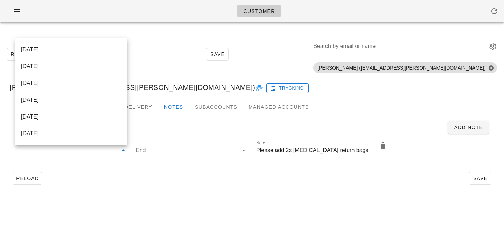
click at [99, 53] on div "2025-09-03" at bounding box center [71, 49] width 101 height 7
type input "2025-09-03"
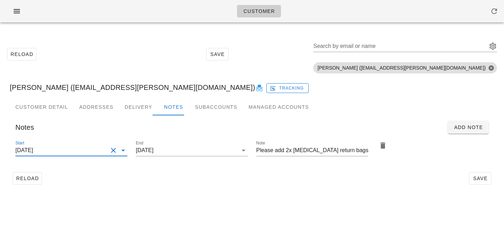
click at [362, 214] on div "Customer Reload Save Search by email or name Include deleted accounts Include S…" at bounding box center [252, 121] width 504 height 242
click at [482, 176] on span "Save" at bounding box center [481, 179] width 16 height 6
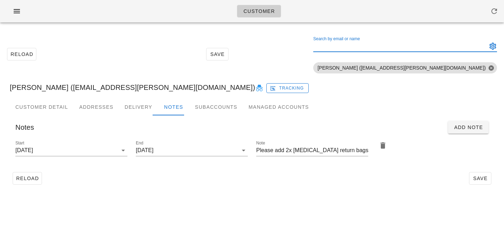
click at [392, 50] on input "Search by email or name" at bounding box center [400, 46] width 173 height 11
paste input "Heather Murray"
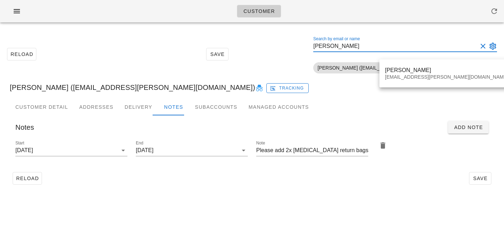
click at [347, 87] on div "Heather Murray (heather.w.murray@gmail.com) Tracking" at bounding box center [252, 87] width 496 height 22
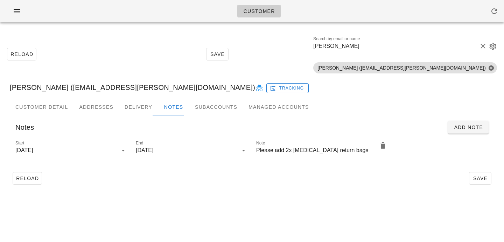
click at [427, 50] on input "Heather Murray" at bounding box center [396, 46] width 164 height 11
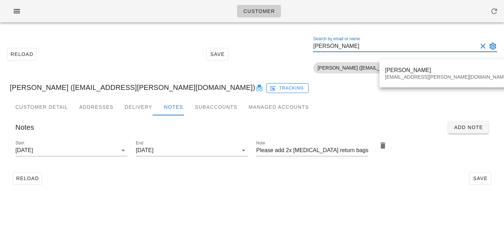
scroll to position [0, 0]
drag, startPoint x: 427, startPoint y: 46, endPoint x: 362, endPoint y: 47, distance: 65.2
click at [362, 47] on div "Reload Save Search by email or name Heather Murray Include deleted accounts Inc…" at bounding box center [252, 54] width 496 height 44
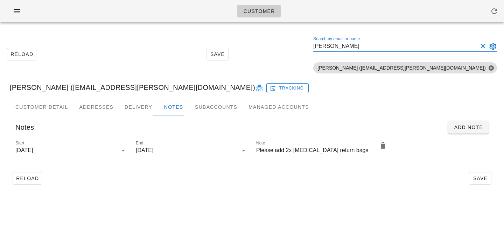
paste input "Rodrigo Garcia"
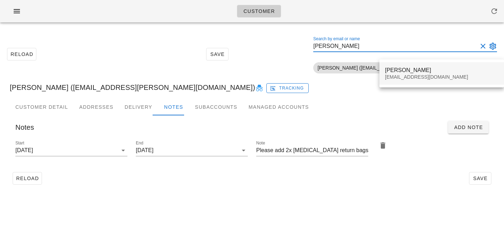
type input "Rodrigo Garcia"
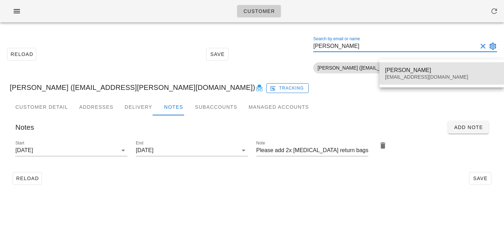
click at [406, 70] on div "Rodrigo Garcia" at bounding box center [441, 70] width 113 height 7
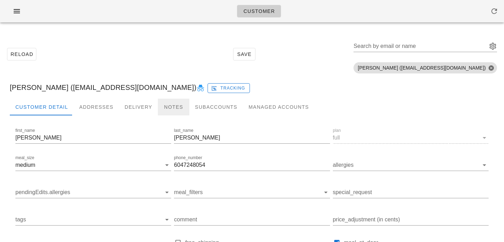
click at [167, 105] on div "Notes" at bounding box center [174, 107] width 32 height 17
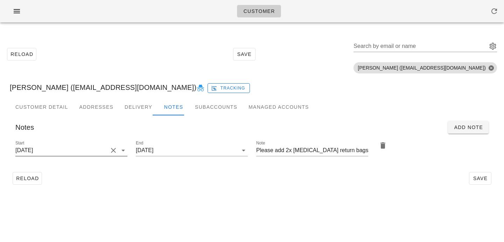
click at [113, 148] on button "Clear Start" at bounding box center [113, 150] width 8 height 8
click at [113, 149] on input "Start" at bounding box center [65, 150] width 101 height 11
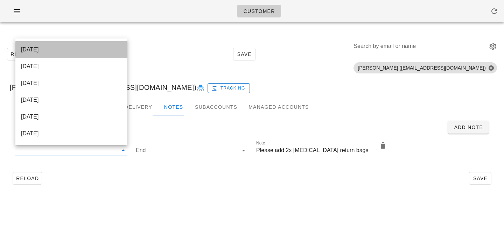
click at [106, 55] on div "2025-09-03" at bounding box center [71, 49] width 101 height 15
type input "2025-09-03"
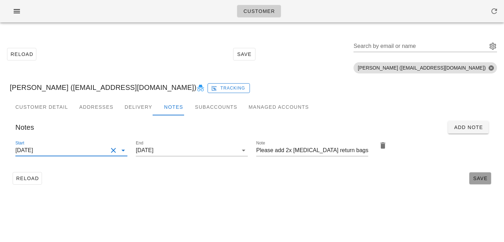
click at [477, 179] on span "Save" at bounding box center [481, 179] width 16 height 6
click at [406, 48] on input "Search by email or name" at bounding box center [420, 46] width 132 height 11
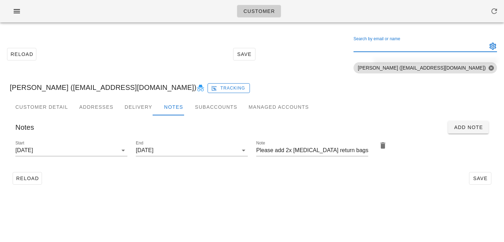
paste input "Ana Celesque"
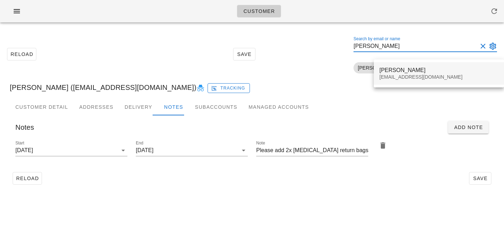
type input "Ana Celesque"
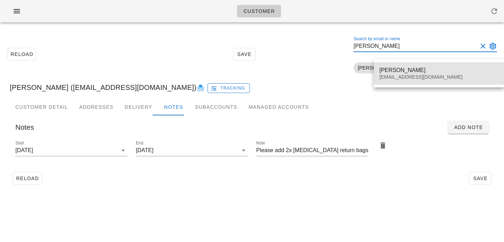
click at [401, 71] on div "Ana Celesque" at bounding box center [439, 70] width 119 height 7
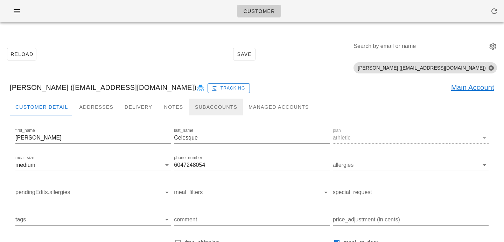
click at [190, 107] on div "Subaccounts" at bounding box center [217, 107] width 54 height 17
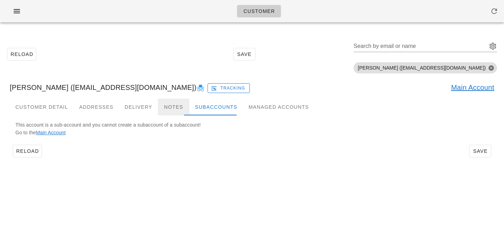
click at [177, 107] on div "Notes" at bounding box center [174, 107] width 32 height 17
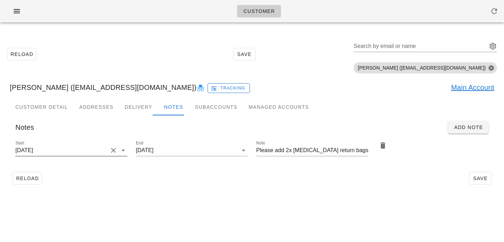
click at [114, 150] on button "Clear Start" at bounding box center [113, 150] width 8 height 8
click at [114, 150] on input "Start" at bounding box center [65, 150] width 101 height 11
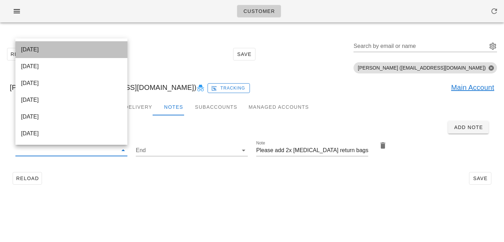
click at [91, 45] on div "2025-09-03" at bounding box center [71, 49] width 101 height 15
type input "2025-09-03"
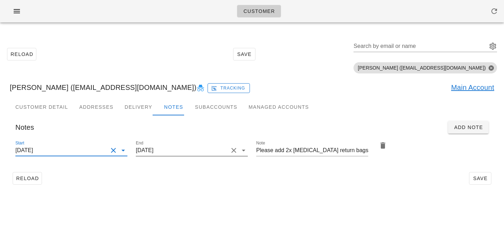
click at [241, 163] on div at bounding box center [192, 161] width 112 height 5
click at [486, 182] on button "Save" at bounding box center [480, 178] width 22 height 13
click at [425, 48] on input "Search by email or name" at bounding box center [420, 46] width 132 height 11
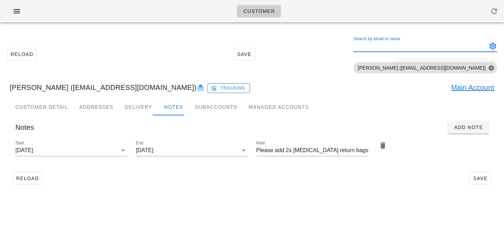
paste input "Michael Walker"
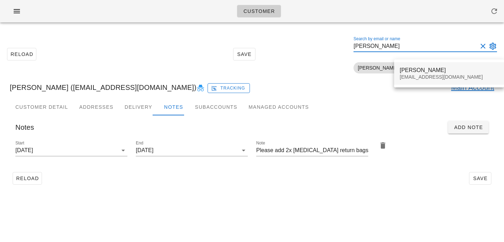
type input "Michael Walker"
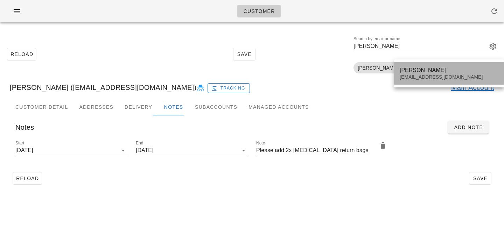
click at [424, 72] on div "Michael Walker" at bounding box center [449, 70] width 99 height 7
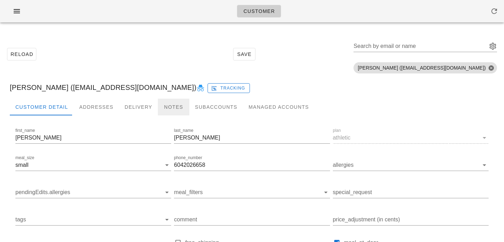
click at [165, 109] on div "Notes" at bounding box center [174, 107] width 32 height 17
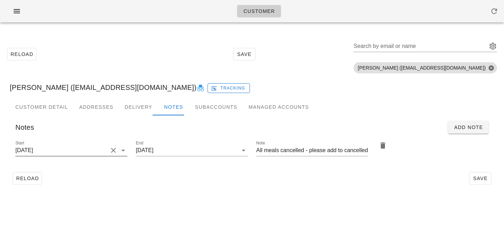
click at [109, 152] on button "Clear Start" at bounding box center [113, 150] width 8 height 8
click at [109, 152] on input "Start" at bounding box center [65, 150] width 101 height 11
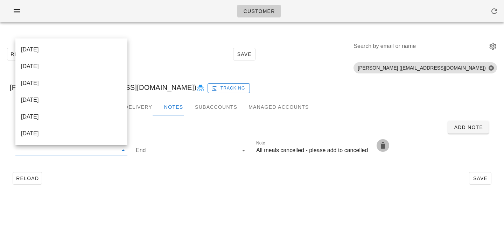
click at [385, 146] on icon "button" at bounding box center [383, 146] width 8 height 8
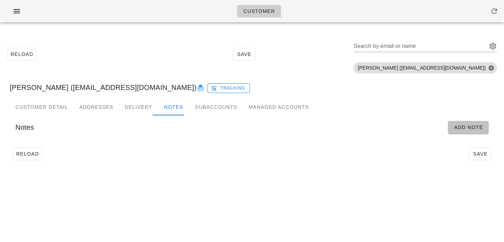
click at [464, 132] on button "Add Note" at bounding box center [468, 127] width 41 height 13
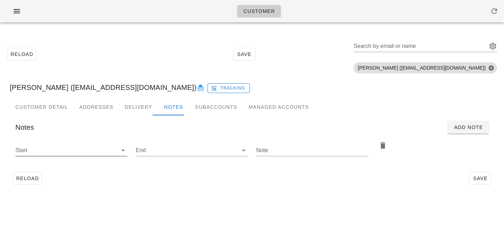
click at [98, 159] on div "Start" at bounding box center [71, 154] width 112 height 19
click at [97, 154] on input "Start" at bounding box center [65, 150] width 101 height 11
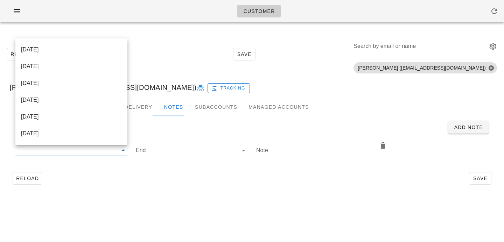
click at [100, 48] on div "2025-09-03" at bounding box center [71, 49] width 101 height 7
type input "2025-09-03"
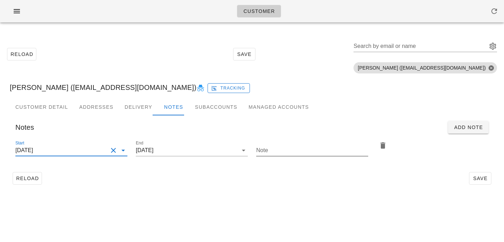
click at [282, 148] on input "Note" at bounding box center [312, 150] width 112 height 11
click at [294, 152] on input "Note" at bounding box center [312, 150] width 112 height 11
paste input "Please add 2x ice pack return bags"
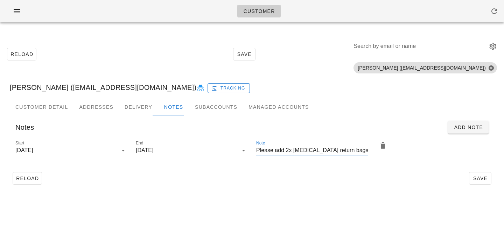
type input "Please add 2x ice pack return bags"
click at [388, 189] on div "Customer Detail Addresses Delivery Notes Subaccounts Managed Accounts first_nam…" at bounding box center [252, 146] width 496 height 95
click at [479, 174] on button "Save" at bounding box center [480, 178] width 22 height 13
click at [400, 46] on input "Search by email or name" at bounding box center [420, 46] width 132 height 11
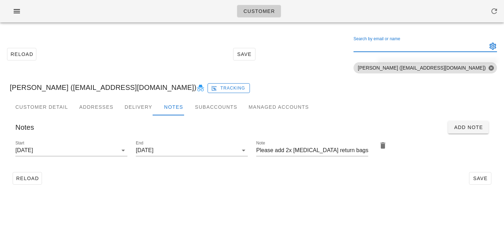
paste input "Rosemary Bell"
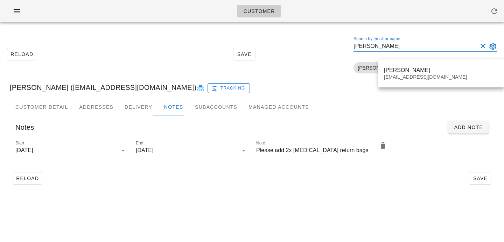
type input "Rosemary Bell"
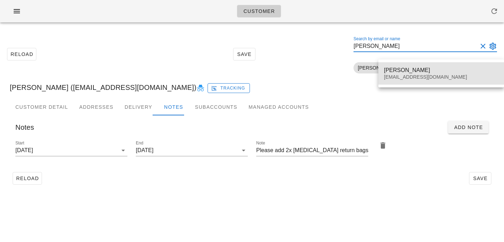
click at [390, 75] on div "rbell1960@gmail.com" at bounding box center [441, 77] width 115 height 6
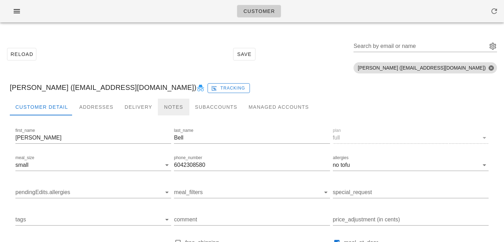
click at [169, 109] on div "Notes" at bounding box center [174, 107] width 32 height 17
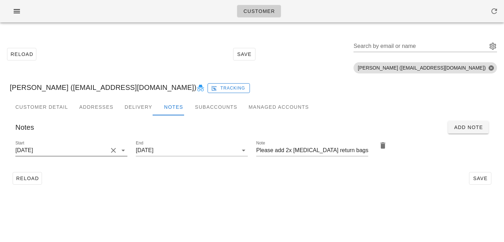
click at [109, 154] on div at bounding box center [113, 150] width 10 height 8
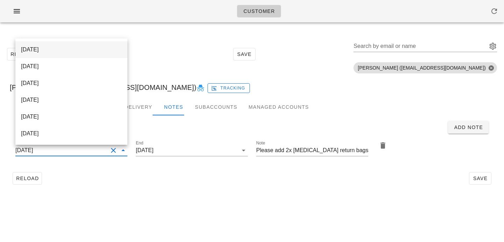
click at [109, 44] on div "2025-09-03" at bounding box center [71, 49] width 101 height 15
type input "2025-09-03"
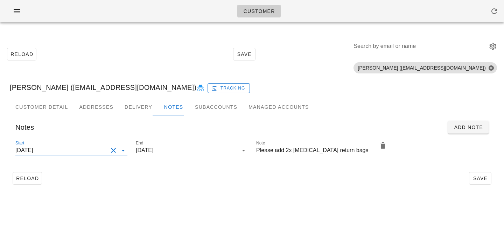
click at [219, 202] on div "Customer Reload Save Search by email or name Include deleted accounts Include S…" at bounding box center [252, 121] width 504 height 242
click at [482, 180] on span "Save" at bounding box center [481, 179] width 16 height 6
click at [420, 47] on input "Search by email or name" at bounding box center [420, 46] width 132 height 11
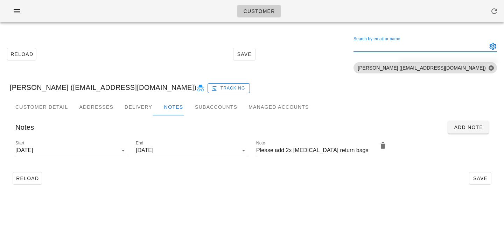
paste input "Christopher Bell"
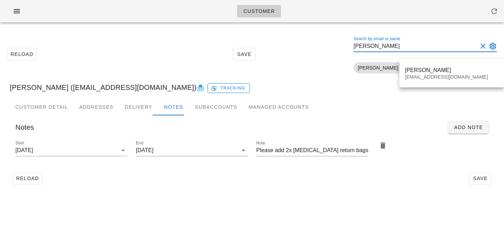
type input "Christopher Bell"
click at [412, 85] on div "Christopher Bell cbell7767@gmail.com" at bounding box center [452, 74] width 105 height 28
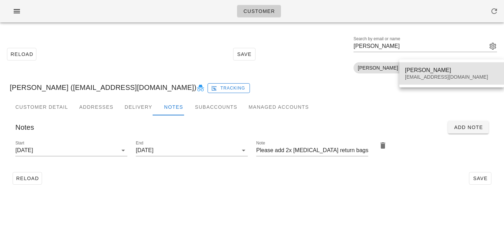
click at [412, 79] on div "cbell7767@gmail.com" at bounding box center [452, 77] width 94 height 6
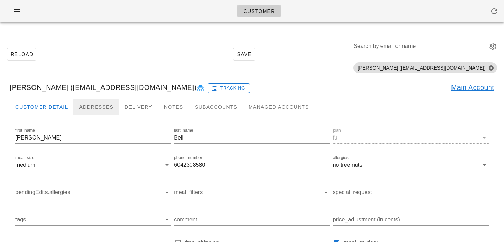
click at [110, 110] on div "Addresses" at bounding box center [97, 107] width 46 height 17
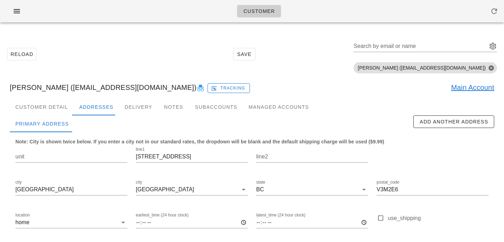
scroll to position [60, 0]
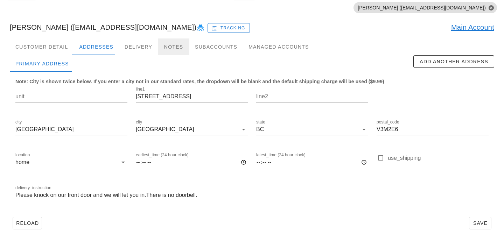
click at [174, 47] on div "Notes" at bounding box center [174, 47] width 32 height 17
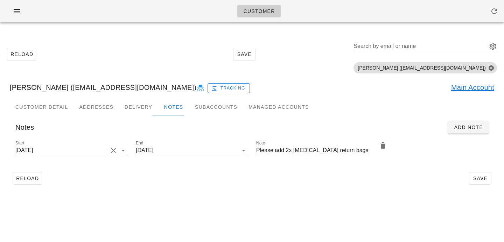
click at [109, 154] on div at bounding box center [113, 150] width 10 height 8
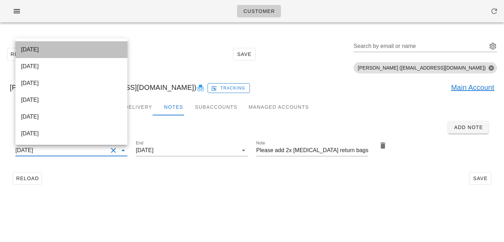
click at [105, 47] on div "2025-09-03" at bounding box center [71, 49] width 101 height 7
type input "2025-09-03"
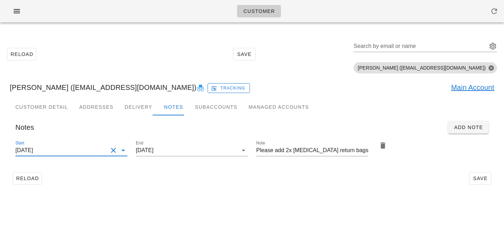
click at [201, 206] on div "Customer Reload Save Search by email or name Include deleted accounts Include S…" at bounding box center [252, 121] width 504 height 242
click at [481, 179] on span "Save" at bounding box center [481, 179] width 16 height 6
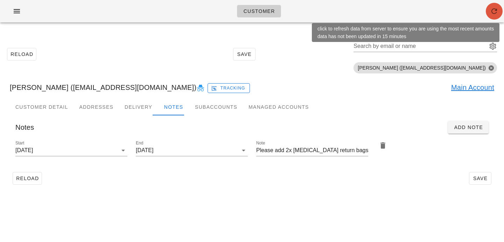
click at [489, 5] on button "button" at bounding box center [494, 11] width 17 height 17
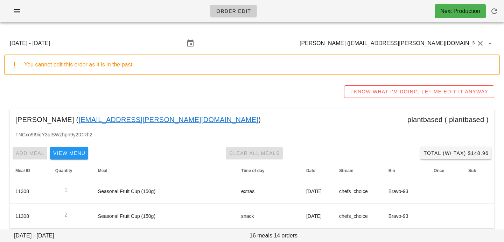
click at [437, 44] on input "[PERSON_NAME] ([EMAIL_ADDRESS][PERSON_NAME][DOMAIN_NAME])" at bounding box center [387, 43] width 175 height 11
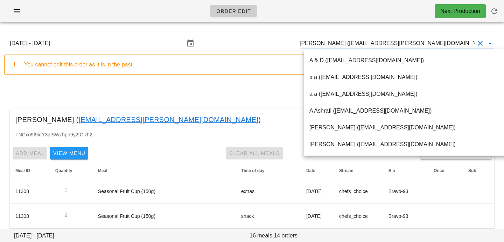
paste input "[PERSON_NAME]"
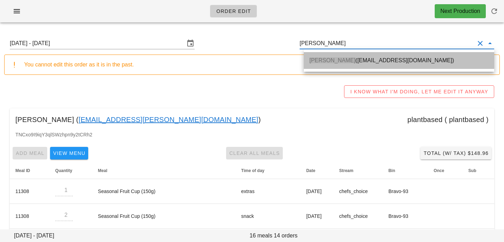
click at [385, 66] on div "[PERSON_NAME] ([EMAIL_ADDRESS][DOMAIN_NAME])" at bounding box center [399, 60] width 179 height 15
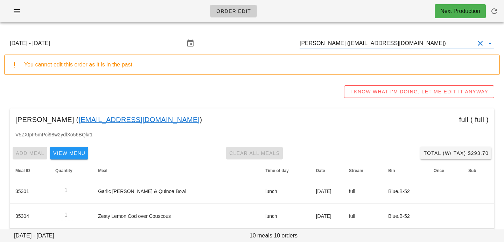
drag, startPoint x: 441, startPoint y: 42, endPoint x: 266, endPoint y: 30, distance: 175.5
click at [269, 32] on div "[DATE] - [DATE] [PERSON_NAME] ([EMAIL_ADDRESS][DOMAIN_NAME])" at bounding box center [252, 43] width 496 height 22
paste input "Ana Celesque"
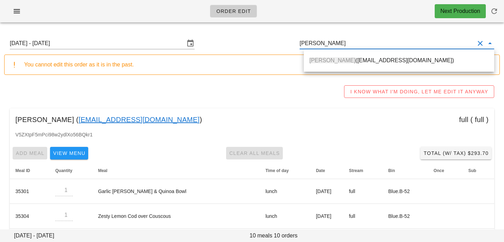
click at [340, 65] on div "Ana Celesque (Biacelesque@gmail.com)" at bounding box center [399, 60] width 179 height 15
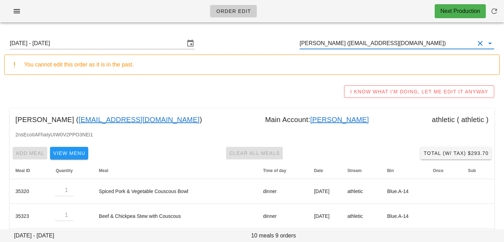
scroll to position [0, 0]
drag, startPoint x: 413, startPoint y: 46, endPoint x: 275, endPoint y: 40, distance: 138.8
click at [276, 41] on div "Sunday August 31 - Saturday September 6 Ana Celesque (Biacelesque@gmail.com)" at bounding box center [252, 43] width 496 height 22
paste input "Michael Walker"
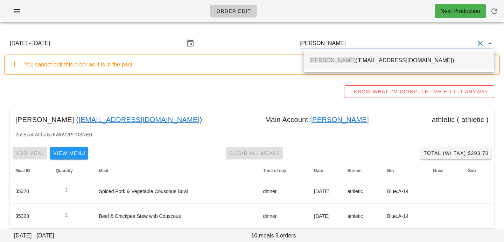
click at [347, 63] on span "Michael Walker" at bounding box center [333, 60] width 46 height 6
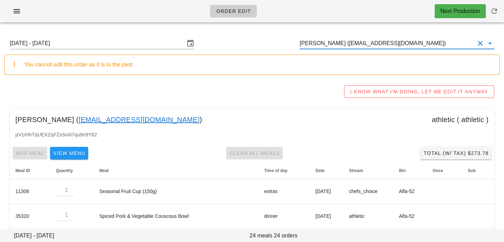
click at [445, 42] on input "Michael Walker (mwalker@bayshorepainting.ca)" at bounding box center [387, 43] width 175 height 11
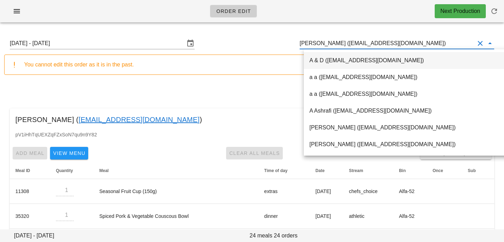
drag, startPoint x: 445, startPoint y: 42, endPoint x: 220, endPoint y: 31, distance: 224.8
paste input "Rosemary Bell"
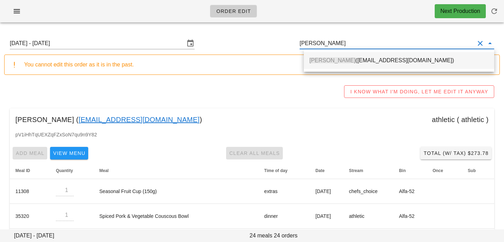
click at [315, 66] on div "Rosemary Bell (rbell1960@gmail.com)" at bounding box center [399, 60] width 179 height 15
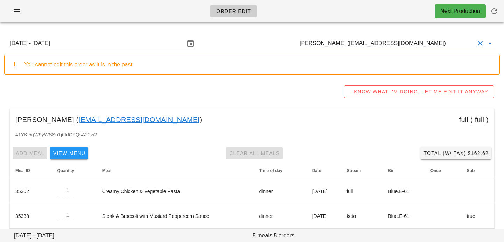
drag, startPoint x: 416, startPoint y: 43, endPoint x: 270, endPoint y: 25, distance: 146.9
click at [272, 26] on div "Order Edit Next Production Sunday August 31 - Saturday September 6 Rosemary Bel…" at bounding box center [252, 162] width 504 height 324
paste input "Christopher Bell"
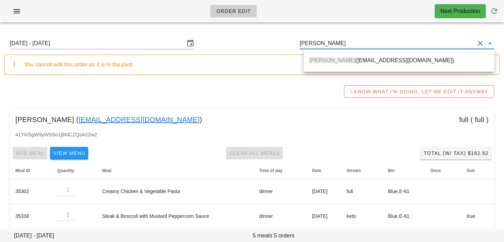
click at [315, 66] on div "Christopher Bell (cbell7767@gmail.com)" at bounding box center [399, 60] width 179 height 15
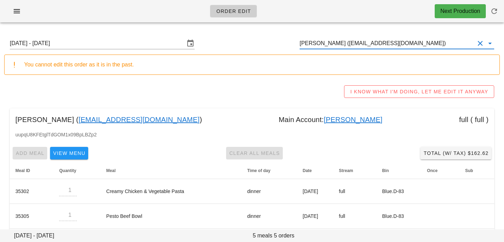
type input "[PERSON_NAME] ([EMAIL_ADDRESS][DOMAIN_NAME])"
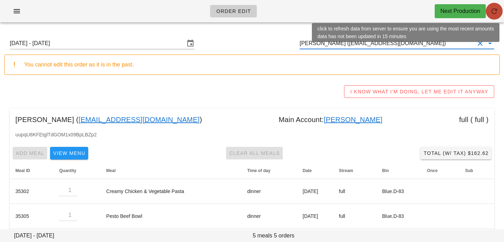
click at [492, 13] on icon "button" at bounding box center [494, 11] width 8 height 8
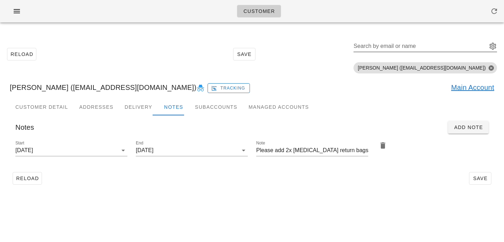
click at [420, 41] on div "Search by email or name" at bounding box center [420, 46] width 132 height 11
paste input "[EMAIL_ADDRESS][DOMAIN_NAME]"
type input "[EMAIL_ADDRESS][DOMAIN_NAME]"
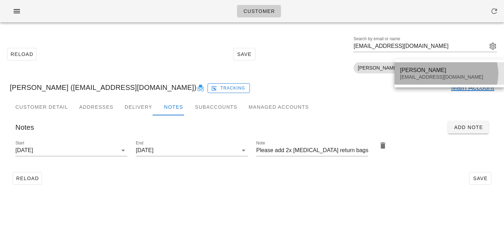
click at [415, 75] on div "[EMAIL_ADDRESS][DOMAIN_NAME]" at bounding box center [449, 77] width 98 height 6
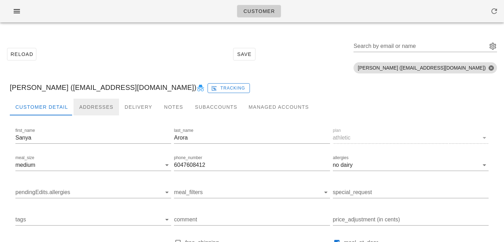
click at [97, 106] on div "Addresses" at bounding box center [97, 107] width 46 height 17
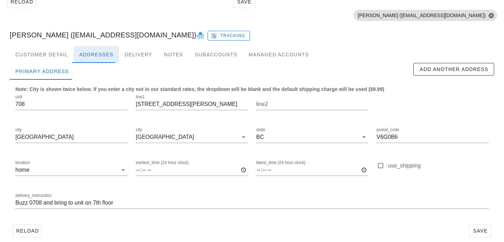
scroll to position [60, 0]
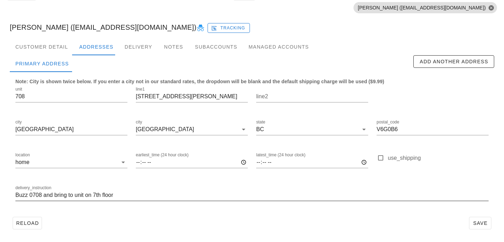
click at [85, 194] on input "Buzz 0708 and bring to unit on 7th floor" at bounding box center [252, 195] width 474 height 11
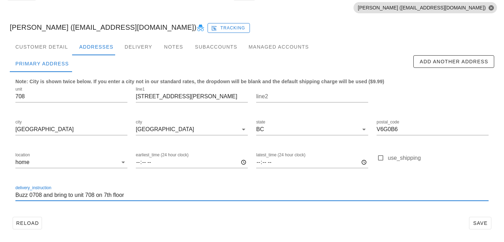
type input "Buzz 0708 and bring to unit 708 on 7th floor"
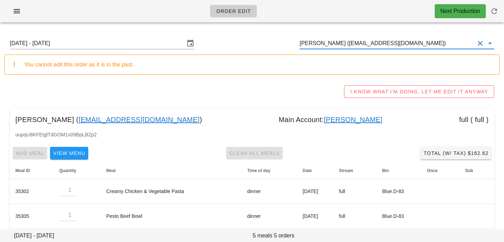
click at [425, 44] on input "[PERSON_NAME] ([EMAIL_ADDRESS][DOMAIN_NAME])" at bounding box center [387, 43] width 175 height 11
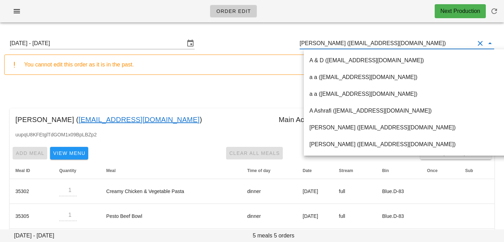
paste input "[EMAIL_ADDRESS][DOMAIN_NAME]"
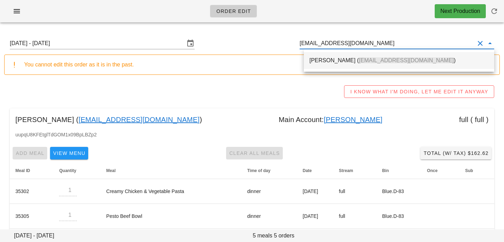
click at [385, 60] on span "[EMAIL_ADDRESS][DOMAIN_NAME]" at bounding box center [406, 60] width 95 height 6
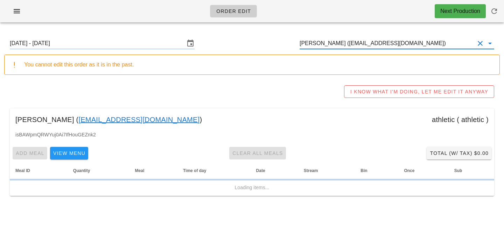
type input "[PERSON_NAME] ([EMAIL_ADDRESS][DOMAIN_NAME])"
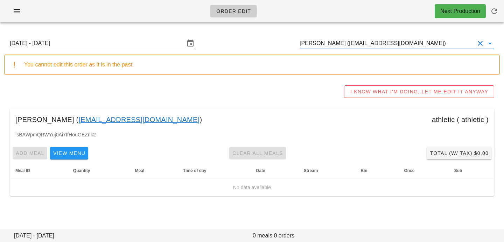
click at [148, 40] on input "Sunday August 31 - Saturday September 6" at bounding box center [97, 43] width 175 height 11
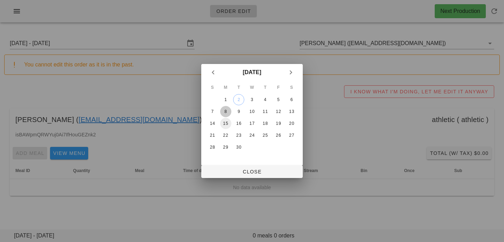
click at [228, 112] on div "8" at bounding box center [225, 111] width 11 height 5
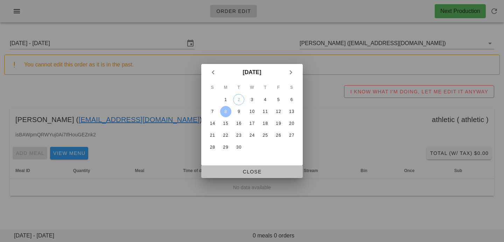
click at [230, 174] on span "Close" at bounding box center [252, 172] width 90 height 6
type input "[DATE] - [DATE]"
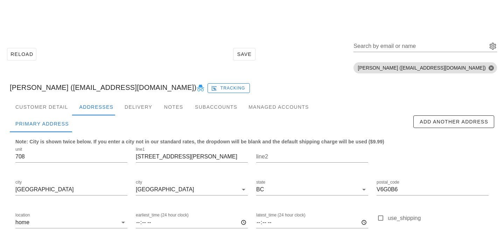
scroll to position [60, 0]
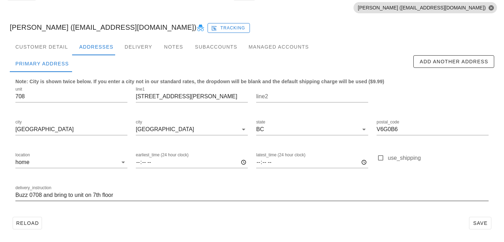
click at [84, 192] on input "Buzz 0708 and bring to unit on 7th floor" at bounding box center [252, 195] width 474 height 11
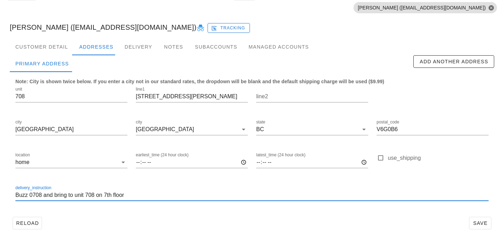
type input "Buzz 0708 and bring to unit 708 on 7th floor"
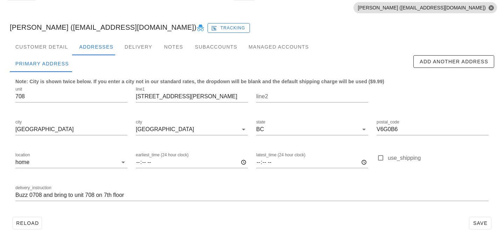
click at [266, 229] on div "Reload Save" at bounding box center [252, 223] width 485 height 18
click at [478, 227] on button "Save" at bounding box center [480, 223] width 22 height 13
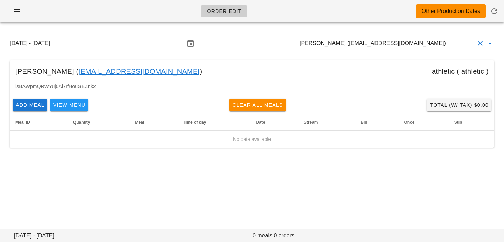
click at [335, 45] on input "[PERSON_NAME] ([EMAIL_ADDRESS][DOMAIN_NAME])" at bounding box center [387, 43] width 175 height 11
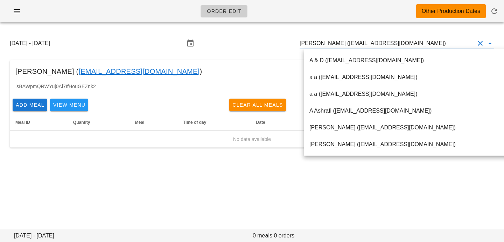
click at [335, 44] on input "[PERSON_NAME] ([EMAIL_ADDRESS][DOMAIN_NAME])" at bounding box center [387, 43] width 175 height 11
drag, startPoint x: 335, startPoint y: 44, endPoint x: 416, endPoint y: 42, distance: 81.3
click at [416, 42] on input "[PERSON_NAME] ([EMAIL_ADDRESS][DOMAIN_NAME])" at bounding box center [387, 43] width 175 height 11
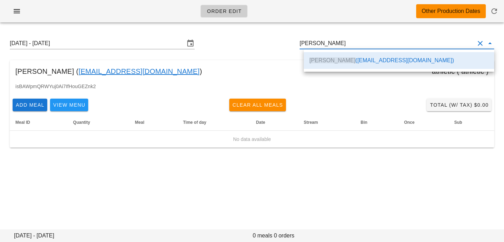
click at [252, 62] on div "[PERSON_NAME] ( [EMAIL_ADDRESS][DOMAIN_NAME] ) athletic ( athletic )" at bounding box center [252, 71] width 485 height 22
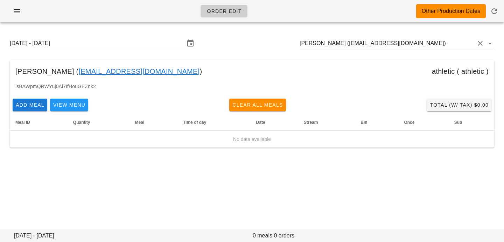
click at [336, 43] on input "[PERSON_NAME] ([EMAIL_ADDRESS][DOMAIN_NAME])" at bounding box center [387, 43] width 175 height 11
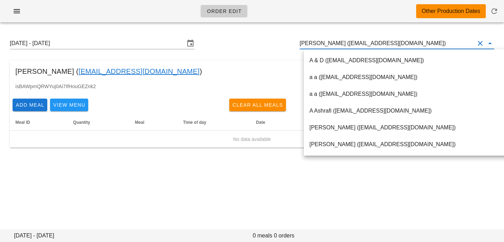
click at [335, 46] on input "[PERSON_NAME] ([EMAIL_ADDRESS][DOMAIN_NAME])" at bounding box center [387, 43] width 175 height 11
drag, startPoint x: 335, startPoint y: 44, endPoint x: 409, endPoint y: 48, distance: 74.7
click at [409, 48] on input "[PERSON_NAME] ([EMAIL_ADDRESS][DOMAIN_NAME])" at bounding box center [387, 43] width 175 height 11
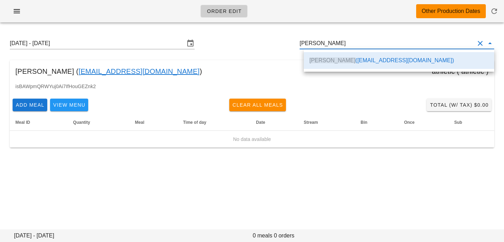
scroll to position [0, 0]
drag, startPoint x: 350, startPoint y: 40, endPoint x: 151, endPoint y: 35, distance: 199.0
click at [156, 37] on div "[DATE] - [DATE] [PERSON_NAME]" at bounding box center [252, 43] width 496 height 22
paste input "[EMAIL_ADDRESS][DOMAIN_NAME]"
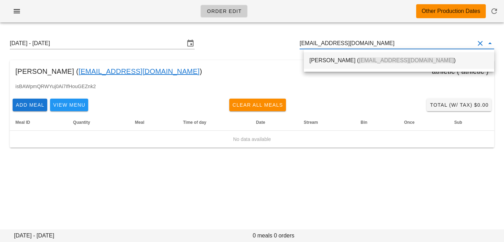
click at [321, 58] on div "[PERSON_NAME] ( [EMAIL_ADDRESS][DOMAIN_NAME] )" at bounding box center [399, 60] width 179 height 7
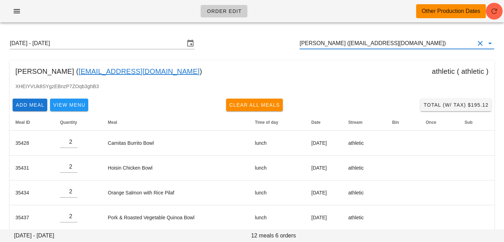
click at [345, 42] on input "[PERSON_NAME] ([EMAIL_ADDRESS][DOMAIN_NAME])" at bounding box center [387, 43] width 175 height 11
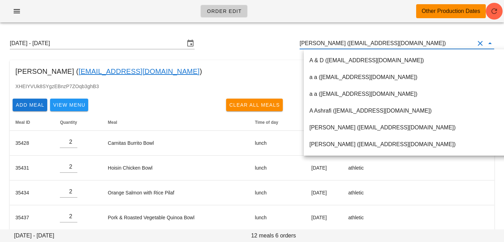
scroll to position [0, 0]
drag, startPoint x: 333, startPoint y: 43, endPoint x: 406, endPoint y: 38, distance: 73.8
click at [407, 42] on input "[PERSON_NAME] ([EMAIL_ADDRESS][DOMAIN_NAME])" at bounding box center [387, 43] width 175 height 11
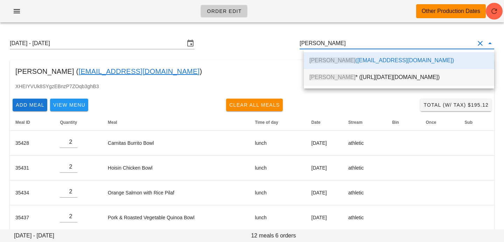
click at [329, 76] on span "[PERSON_NAME]" at bounding box center [333, 77] width 46 height 6
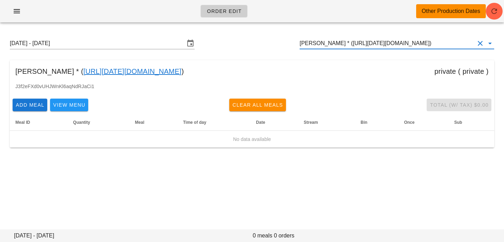
type input "[PERSON_NAME] * ([URL][DATE][DOMAIN_NAME])"
click at [329, 46] on input "[PERSON_NAME] * ([URL][DATE][DOMAIN_NAME])" at bounding box center [387, 43] width 175 height 11
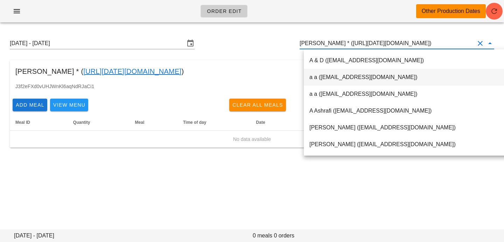
click at [480, 42] on button "Clear Customer" at bounding box center [480, 43] width 8 height 8
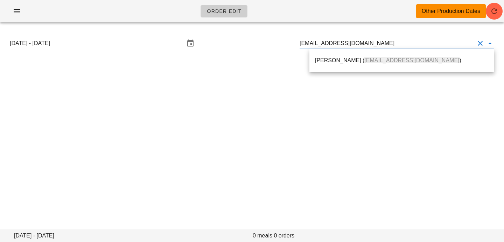
click at [403, 59] on span "[EMAIL_ADDRESS][DOMAIN_NAME]" at bounding box center [412, 60] width 95 height 6
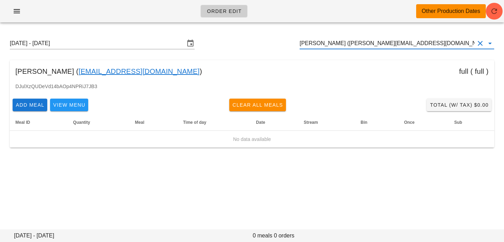
type input "[PERSON_NAME] ([PERSON_NAME][EMAIL_ADDRESS][DOMAIN_NAME])"
click at [496, 10] on icon "button" at bounding box center [494, 11] width 8 height 8
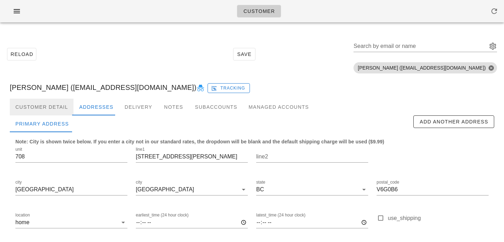
click at [53, 103] on div "Customer Detail" at bounding box center [42, 107] width 64 height 17
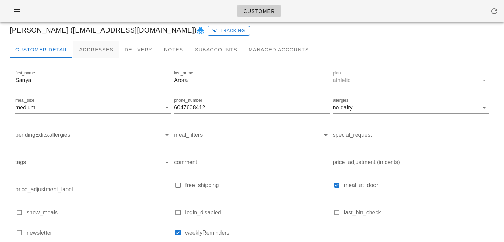
scroll to position [55, 0]
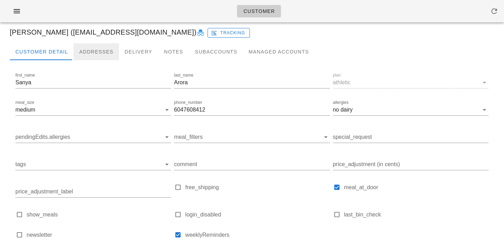
click at [90, 52] on div "Addresses" at bounding box center [97, 51] width 46 height 17
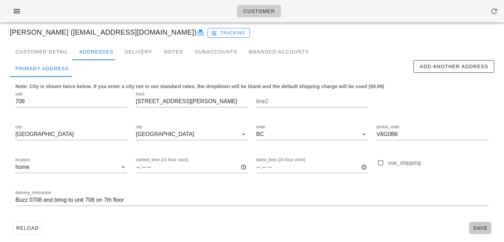
click at [476, 226] on span "Save" at bounding box center [481, 229] width 16 height 6
click at [51, 53] on div "Customer Detail" at bounding box center [42, 51] width 64 height 17
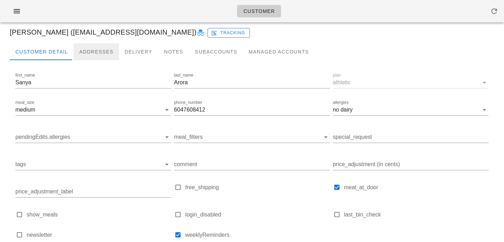
click at [87, 55] on div "Addresses" at bounding box center [97, 51] width 46 height 17
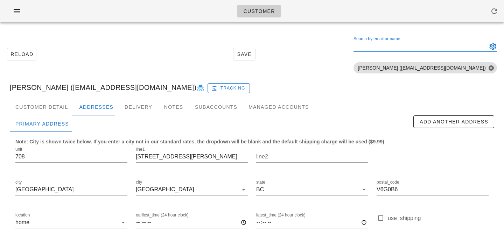
click at [414, 46] on input "Search by email or name" at bounding box center [420, 46] width 132 height 11
paste input "[EMAIL_ADDRESS][DOMAIN_NAME]"
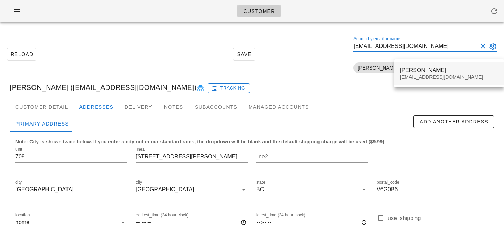
type input "[EMAIL_ADDRESS][DOMAIN_NAME]"
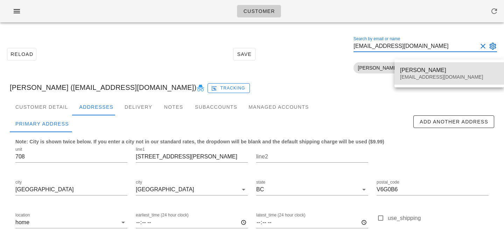
click at [403, 71] on div "[PERSON_NAME]" at bounding box center [449, 70] width 98 height 7
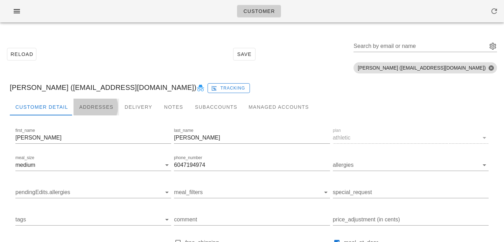
click at [81, 105] on div "Addresses" at bounding box center [97, 107] width 46 height 17
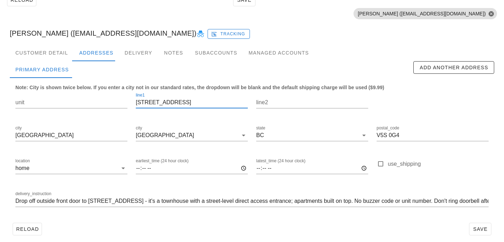
drag, startPoint x: 206, startPoint y: 103, endPoint x: 89, endPoint y: 88, distance: 117.2
click at [91, 89] on div "unit line1 [STREET_ADDRESS] state [GEOGRAPHIC_DATA] postal_code V5S 0G4 locatio…" at bounding box center [252, 153] width 482 height 132
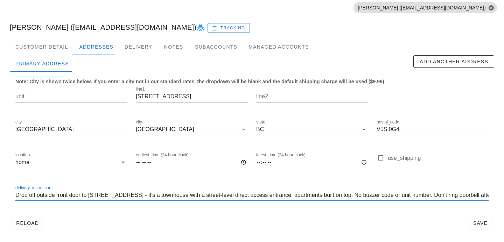
drag, startPoint x: 166, startPoint y: 196, endPoint x: 155, endPoint y: 195, distance: 11.2
click at [155, 195] on input "Drop off outside front door to [STREET_ADDRESS] - it's a townhouse with a stree…" at bounding box center [252, 195] width 474 height 11
drag, startPoint x: 200, startPoint y: 195, endPoint x: 196, endPoint y: 195, distance: 4.6
click at [196, 195] on input "Drop off outside front door to [STREET_ADDRESS] - townhouse with a street-level…" at bounding box center [252, 195] width 474 height 11
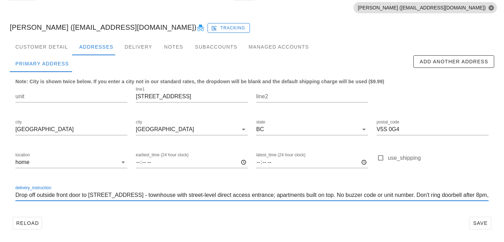
drag, startPoint x: 239, startPoint y: 196, endPoint x: 223, endPoint y: 196, distance: 16.5
click at [223, 196] on input "Drop off outside front door to [STREET_ADDRESS] - townhouse with street-level d…" at bounding box center [252, 195] width 474 height 11
drag, startPoint x: 243, startPoint y: 195, endPoint x: 226, endPoint y: 195, distance: 17.9
click at [226, 195] on input "Drop off outside front door to [STREET_ADDRESS] - townhouse with street-level a…" at bounding box center [252, 195] width 474 height 11
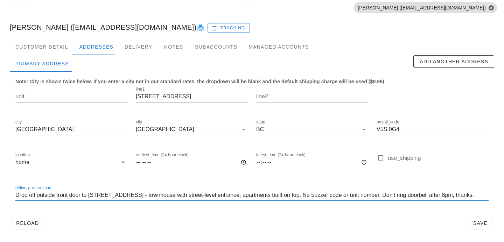
scroll to position [0, 0]
drag, startPoint x: 308, startPoint y: 196, endPoint x: 247, endPoint y: 197, distance: 60.6
click at [247, 197] on input "Drop off outside front door to [STREET_ADDRESS] - townhouse with street-level e…" at bounding box center [252, 195] width 474 height 11
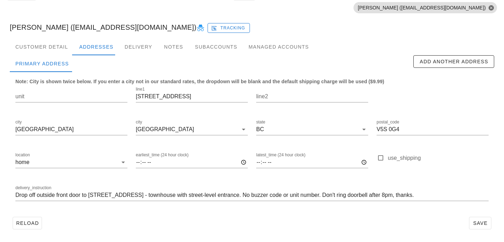
scroll to position [0, 0]
click at [364, 213] on div "delivery_instruction Drop off outside front door to [STREET_ADDRESS] - townhous…" at bounding box center [252, 196] width 482 height 33
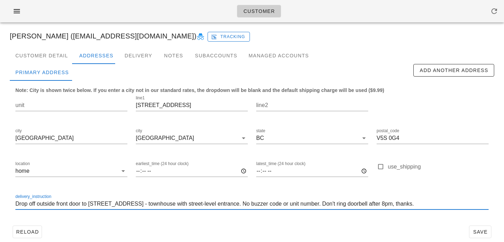
scroll to position [0, 0]
drag, startPoint x: 150, startPoint y: 205, endPoint x: 86, endPoint y: 206, distance: 63.8
click at [86, 206] on input "Drop off outside front door to [STREET_ADDRESS] - townhouse with street-level e…" at bounding box center [252, 204] width 474 height 11
type input "Drop off outside front door - townhouse with street-level entrance. No buzzer c…"
click at [110, 225] on div "Reload Save" at bounding box center [252, 232] width 485 height 18
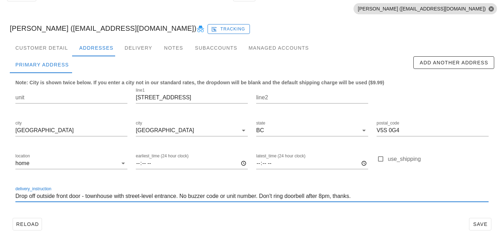
scroll to position [60, 0]
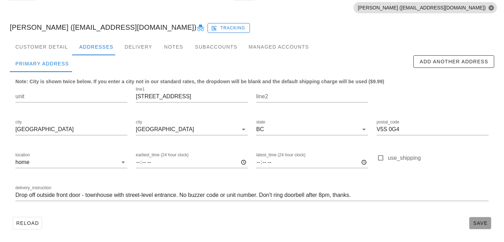
click at [477, 219] on button "Save" at bounding box center [480, 223] width 22 height 13
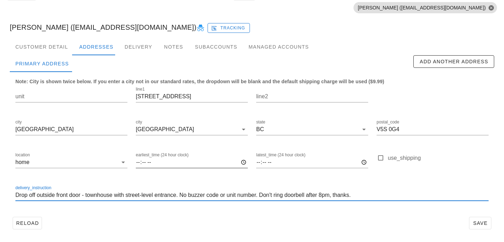
drag, startPoint x: 369, startPoint y: 195, endPoint x: 171, endPoint y: 156, distance: 201.4
click at [172, 157] on div "unit line1 3231 Pierview Crescent line2 city Vancouver city Vancouver state BC …" at bounding box center [252, 147] width 482 height 132
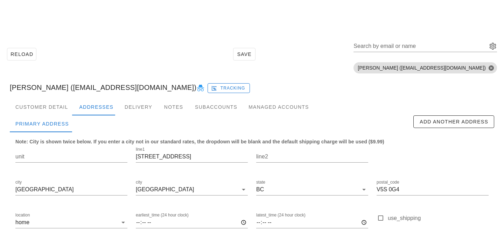
scroll to position [60, 0]
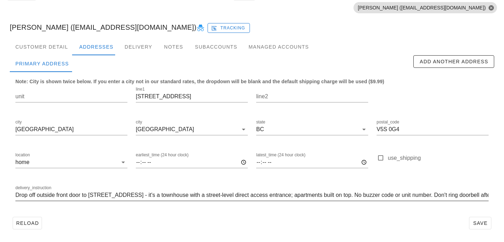
click at [373, 195] on input "Drop off outside front door to 3231 Pierview Crescent - it's a townhouse with a…" at bounding box center [252, 195] width 474 height 11
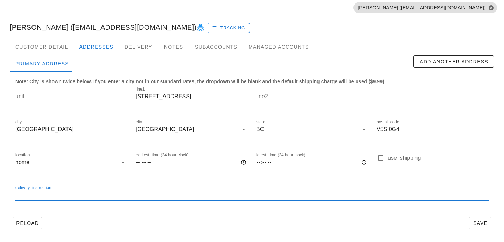
paste input "Drop off outside front door - townhouse with street-level entrance. No buzzer c…"
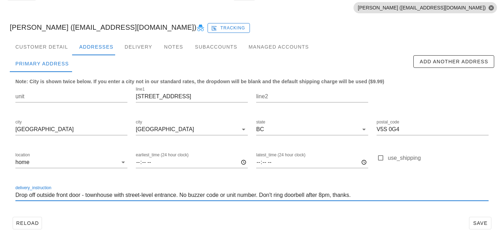
click at [264, 194] on input "Drop off outside front door - townhouse with street-level entrance. No buzzer c…" at bounding box center [252, 195] width 474 height 11
drag, startPoint x: 281, startPoint y: 195, endPoint x: 265, endPoint y: 195, distance: 15.8
click at [265, 195] on input "Drop off outside front door - townhouse with street-level entrance. No buzzer c…" at bounding box center [252, 195] width 474 height 11
click at [298, 195] on input "Drop off outside front door - townhouse with street-level entrance. No buzzer c…" at bounding box center [252, 195] width 474 height 11
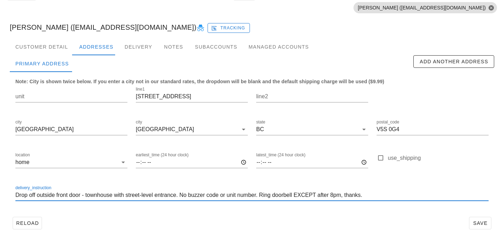
type input "Drop off outside front door - townhouse with street-level entrance. No buzzer c…"
click at [368, 211] on div "delivery_instruction Drop off outside front door - townhouse with street-level …" at bounding box center [252, 196] width 482 height 33
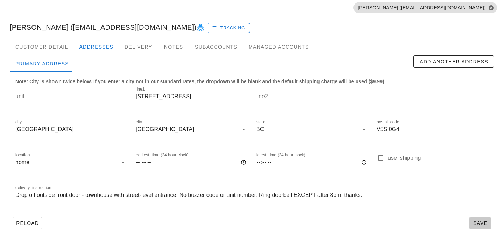
click at [483, 222] on span "Save" at bounding box center [481, 224] width 16 height 6
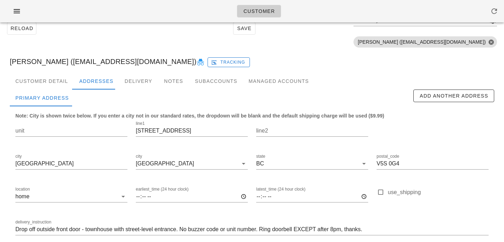
scroll to position [60, 0]
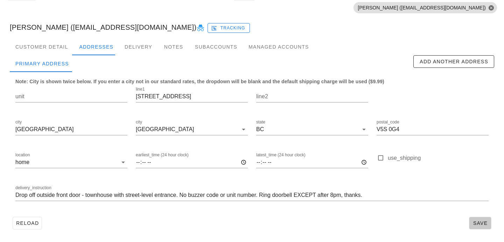
click at [481, 222] on span "Save" at bounding box center [481, 224] width 16 height 6
click at [53, 47] on div "Customer Detail" at bounding box center [42, 47] width 64 height 17
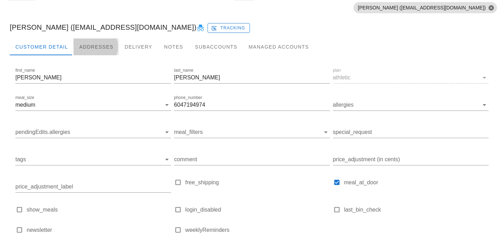
click at [87, 48] on div "Addresses" at bounding box center [97, 47] width 46 height 17
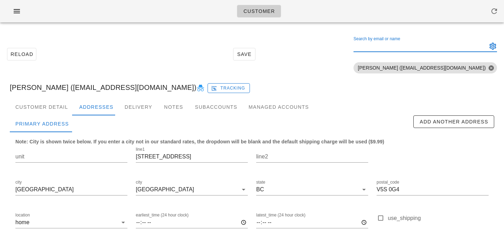
click at [425, 46] on input "Search by email or name" at bounding box center [420, 46] width 132 height 11
drag, startPoint x: 432, startPoint y: 46, endPoint x: 332, endPoint y: 45, distance: 99.8
click at [333, 45] on div "Reload Save Search by email or name sean coal Include deleted accounts Include …" at bounding box center [252, 54] width 496 height 44
paste input "[EMAIL_ADDRESS][DOMAIN_NAME]"
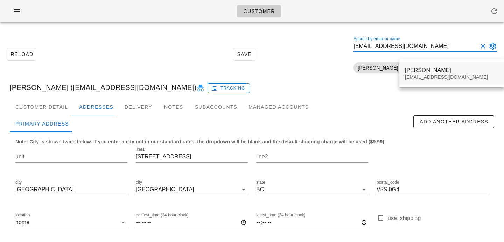
type input "amritmanhas@hotmail.com"
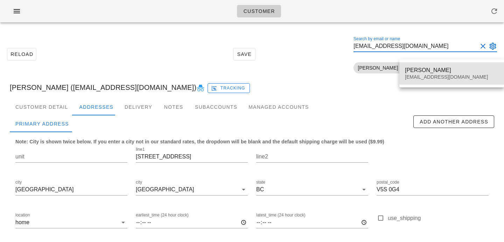
click at [409, 79] on div "amritmanhas@hotmail.com" at bounding box center [452, 77] width 94 height 6
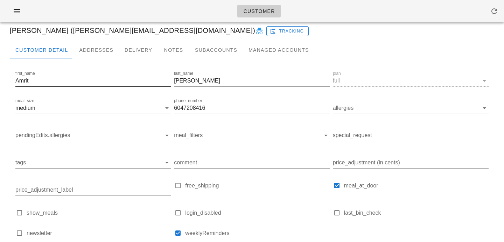
scroll to position [32, 0]
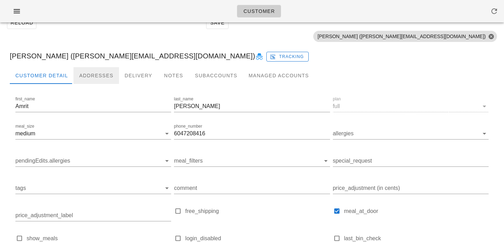
click at [87, 68] on div "Addresses" at bounding box center [97, 75] width 46 height 17
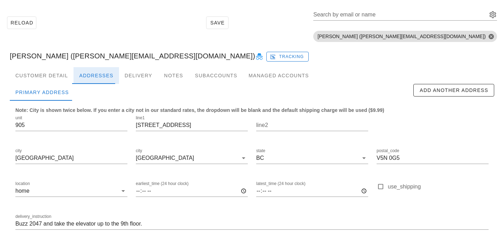
scroll to position [60, 0]
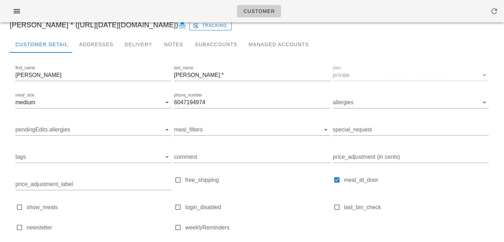
scroll to position [58, 0]
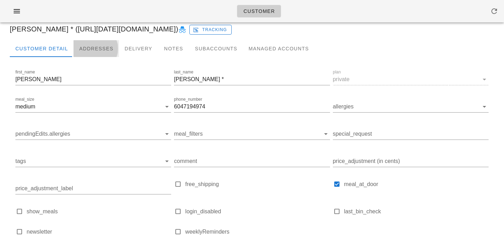
click at [100, 53] on div "Addresses" at bounding box center [97, 48] width 46 height 17
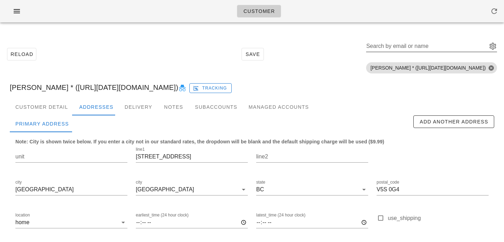
click at [424, 48] on input "Search by email or name" at bounding box center [426, 46] width 120 height 11
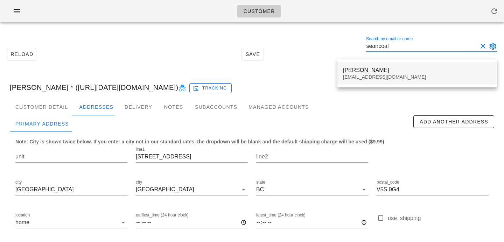
type input "seancoal"
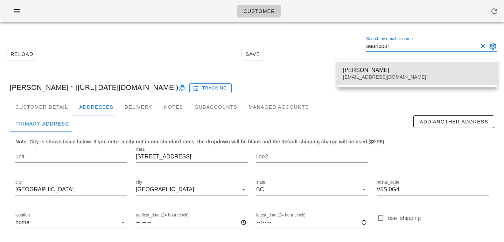
click at [418, 67] on div "Sergio Alvarez" at bounding box center [417, 70] width 149 height 7
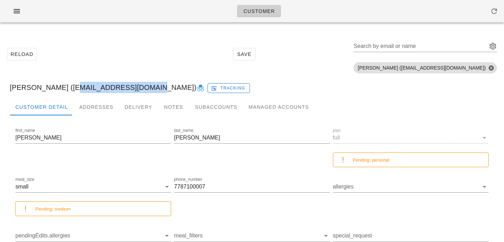
drag, startPoint x: 61, startPoint y: 88, endPoint x: 135, endPoint y: 90, distance: 74.3
click at [135, 90] on div "Sergio Alvarez (seancoal97@gmail.com) Tracking" at bounding box center [252, 87] width 496 height 22
copy div "seancoal97@gmail.com"
click at [410, 47] on input "Search by email or name" at bounding box center [420, 46] width 132 height 11
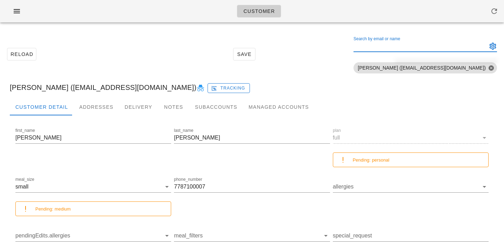
paste input "[EMAIL_ADDRESS][DOMAIN_NAME]"
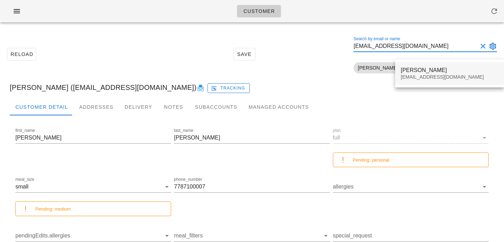
type input "[EMAIL_ADDRESS][DOMAIN_NAME]"
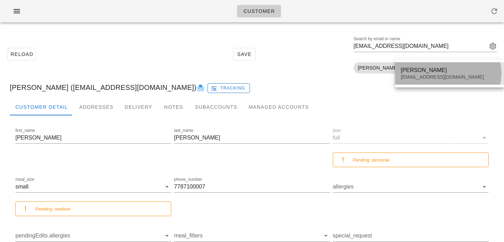
click at [416, 79] on div "[EMAIL_ADDRESS][DOMAIN_NAME]" at bounding box center [450, 77] width 98 height 6
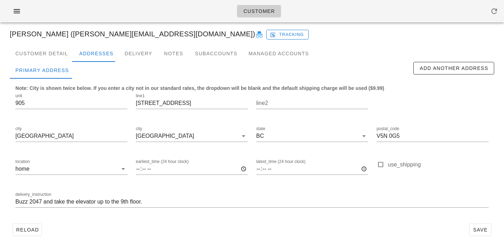
scroll to position [60, 0]
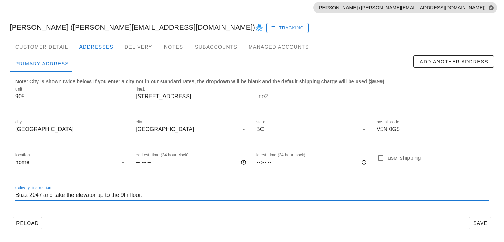
click at [15, 195] on input "Buzz 2047 and take the elevator up to the 9th floor." at bounding box center [252, 195] width 474 height 11
type input "Unit 905. Buzz 2047 and take the elevator up to the 9th floor."
click at [480, 226] on span "Save" at bounding box center [481, 224] width 16 height 6
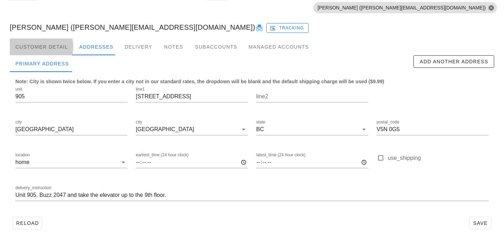
click at [69, 44] on div "Customer Detail" at bounding box center [42, 47] width 64 height 17
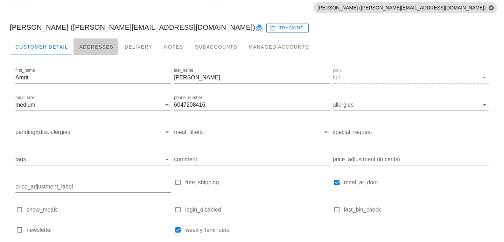
click at [109, 47] on div "Addresses" at bounding box center [97, 47] width 46 height 17
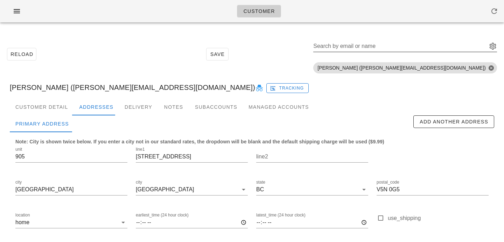
click at [439, 46] on input "Search by email or name" at bounding box center [400, 46] width 173 height 11
paste input "[EMAIL_ADDRESS][DOMAIN_NAME]"
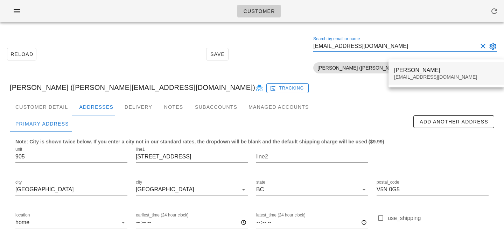
type input "[EMAIL_ADDRESS][DOMAIN_NAME]"
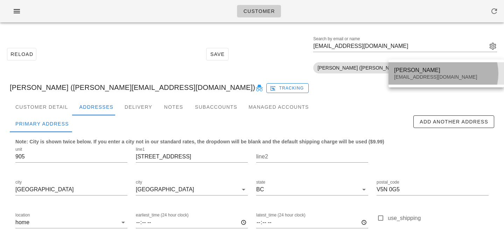
click at [398, 75] on div "[EMAIL_ADDRESS][DOMAIN_NAME]" at bounding box center [446, 77] width 104 height 6
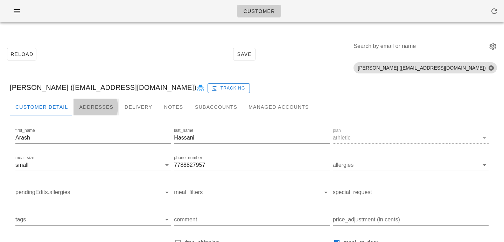
click at [100, 109] on div "Addresses" at bounding box center [97, 107] width 46 height 17
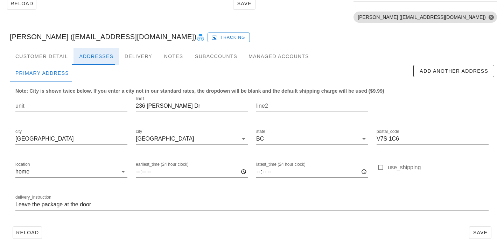
scroll to position [60, 0]
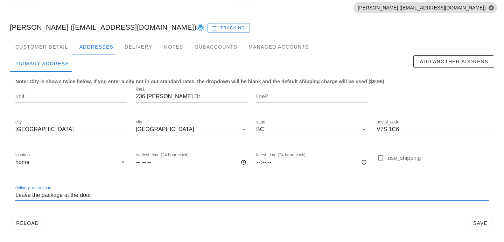
click at [103, 196] on input "Leave the package at the door" at bounding box center [252, 195] width 474 height 11
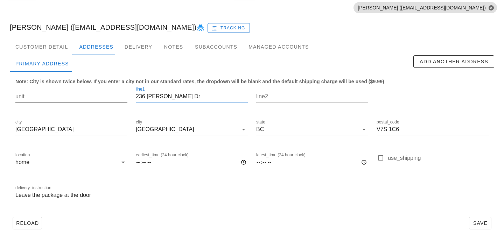
drag, startPoint x: 183, startPoint y: 94, endPoint x: 107, endPoint y: 92, distance: 75.7
click at [107, 92] on div "unit line1 [STREET_ADDRESS][PERSON_NAME] postal_code V7S 1C6 location home earl…" at bounding box center [252, 147] width 482 height 132
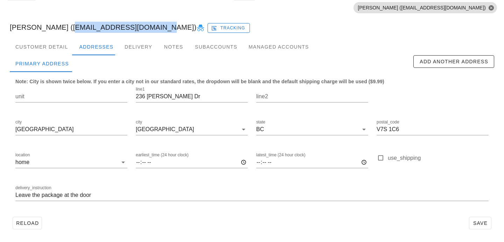
drag, startPoint x: 60, startPoint y: 27, endPoint x: 146, endPoint y: 29, distance: 85.8
click at [146, 29] on div "[PERSON_NAME] ([EMAIL_ADDRESS][DOMAIN_NAME]) Tracking" at bounding box center [252, 27] width 496 height 22
copy div "[EMAIL_ADDRESS][DOMAIN_NAME]"
click at [32, 50] on div "Customer Detail" at bounding box center [42, 47] width 64 height 17
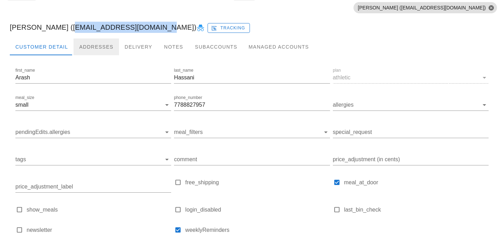
click at [98, 44] on div "Addresses" at bounding box center [97, 47] width 46 height 17
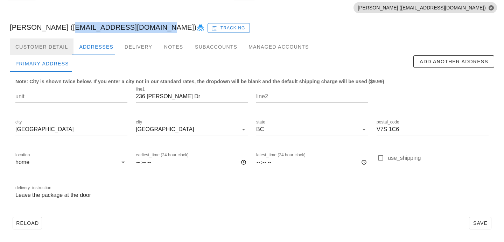
click at [53, 53] on div "Customer Detail" at bounding box center [42, 47] width 64 height 17
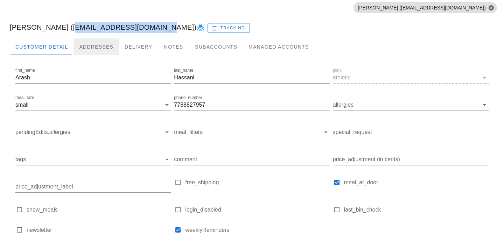
click at [83, 50] on div "Addresses" at bounding box center [97, 47] width 46 height 17
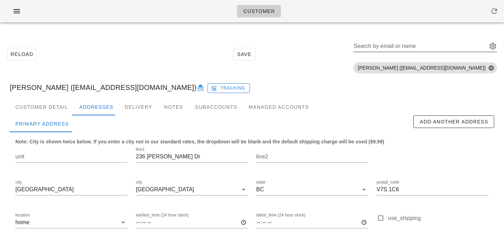
click at [426, 49] on input "Search by email or name" at bounding box center [420, 46] width 132 height 11
paste input "[EMAIL_ADDRESS][PERSON_NAME][DOMAIN_NAME]"
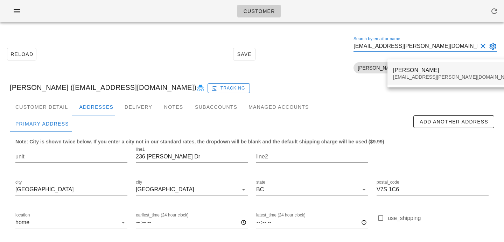
type input "[EMAIL_ADDRESS][PERSON_NAME][DOMAIN_NAME]"
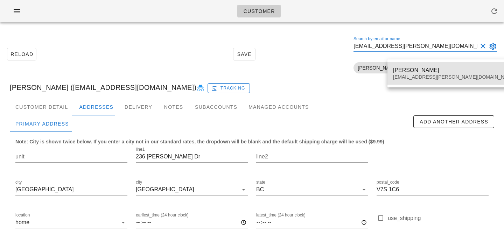
click at [408, 80] on div "Moez Haque moez.haque@gmail.com" at bounding box center [454, 74] width 123 height 22
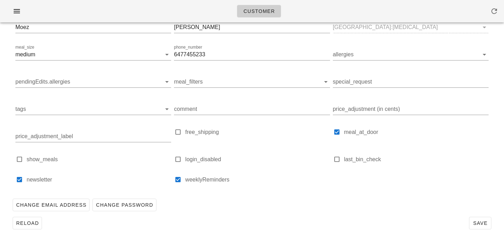
scroll to position [58, 0]
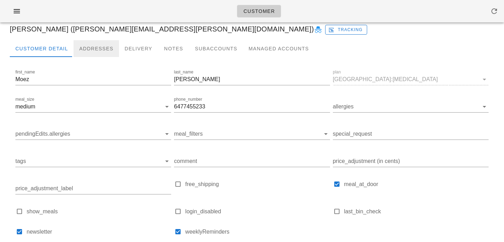
click at [102, 43] on div "Addresses" at bounding box center [97, 48] width 46 height 17
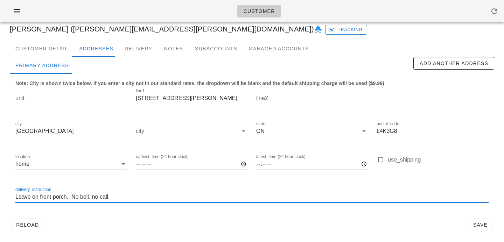
click at [71, 198] on input "Leave on front porch. No bell, no call." at bounding box center [252, 197] width 474 height 11
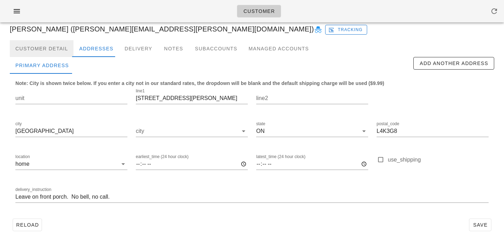
click at [53, 50] on div "Customer Detail" at bounding box center [42, 48] width 64 height 17
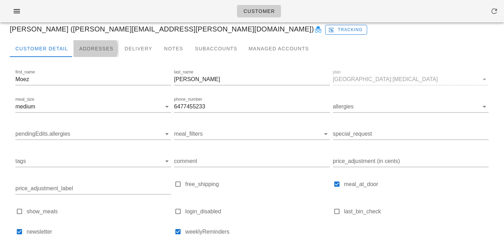
click at [84, 51] on div "Addresses" at bounding box center [97, 48] width 46 height 17
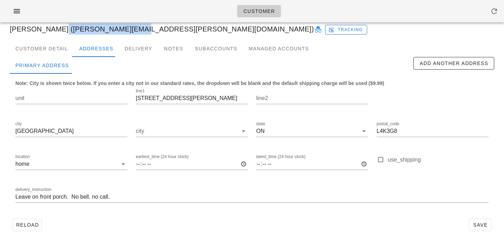
drag, startPoint x: 57, startPoint y: 29, endPoint x: 133, endPoint y: 28, distance: 76.0
click at [133, 28] on div "Moez Haque (moez.haque@gmail.com) Tracking" at bounding box center [252, 29] width 496 height 22
copy div "[EMAIL_ADDRESS][PERSON_NAME][DOMAIN_NAME]"
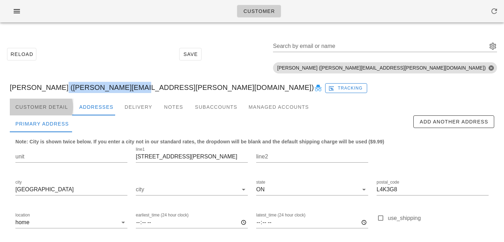
click at [52, 105] on div "Customer Detail" at bounding box center [42, 107] width 64 height 17
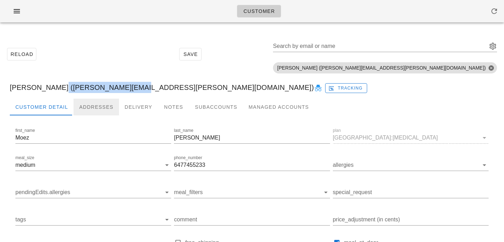
click at [99, 106] on div "Addresses" at bounding box center [97, 107] width 46 height 17
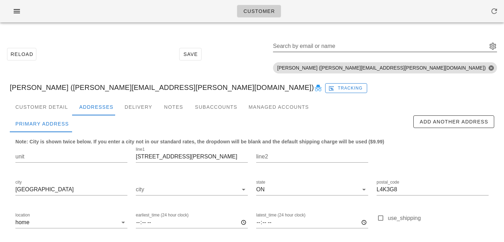
click at [440, 47] on input "Search by email or name" at bounding box center [379, 46] width 213 height 11
paste input "[EMAIL_ADDRESS][DOMAIN_NAME]"
type input "[EMAIL_ADDRESS][DOMAIN_NAME]"
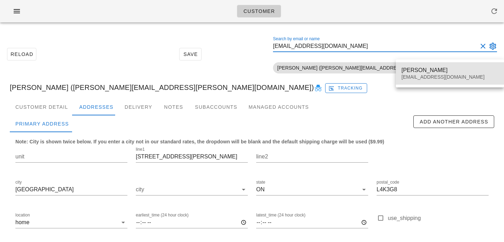
click at [405, 72] on div "[PERSON_NAME]" at bounding box center [450, 70] width 97 height 7
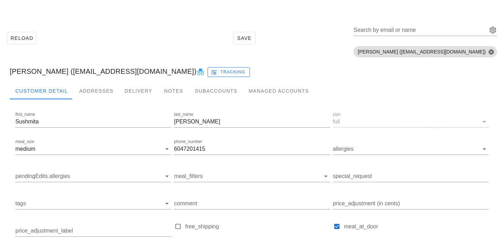
scroll to position [21, 0]
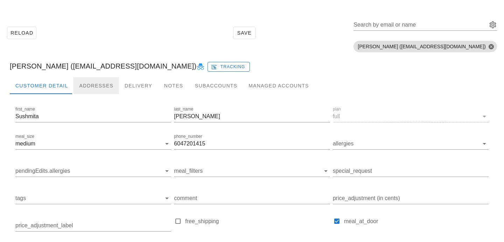
click at [101, 83] on div "Addresses" at bounding box center [97, 85] width 46 height 17
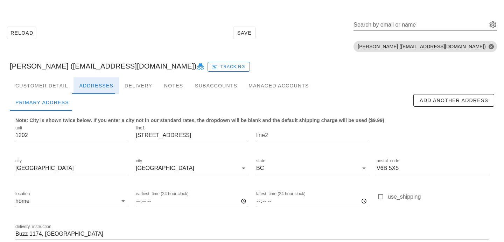
scroll to position [60, 0]
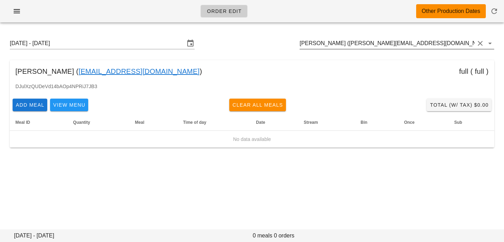
click at [337, 43] on input "[PERSON_NAME] ([PERSON_NAME][EMAIL_ADDRESS][DOMAIN_NAME])" at bounding box center [387, 43] width 175 height 11
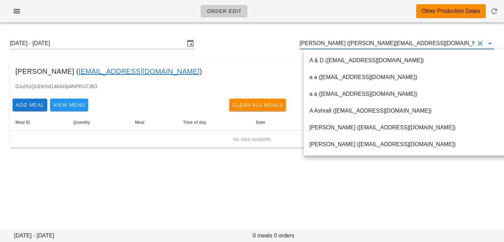
click at [340, 42] on input "[PERSON_NAME] ([PERSON_NAME][EMAIL_ADDRESS][DOMAIN_NAME])" at bounding box center [387, 43] width 175 height 11
drag, startPoint x: 339, startPoint y: 43, endPoint x: 429, endPoint y: 44, distance: 90.4
click at [429, 44] on input "[PERSON_NAME] ([PERSON_NAME][EMAIL_ADDRESS][DOMAIN_NAME])" at bounding box center [387, 43] width 175 height 11
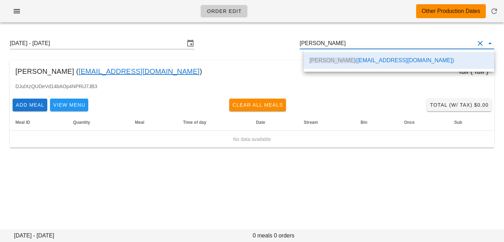
scroll to position [0, 0]
click at [227, 71] on div "[PERSON_NAME] ( [PERSON_NAME][EMAIL_ADDRESS][DOMAIN_NAME] ) full ( full )" at bounding box center [252, 71] width 485 height 22
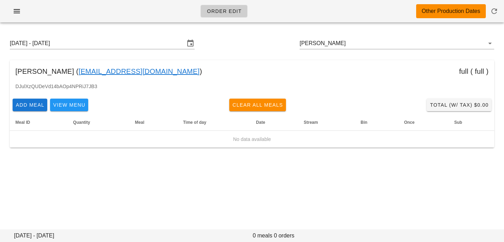
type input "[PERSON_NAME] ([PERSON_NAME][EMAIL_ADDRESS][DOMAIN_NAME])"
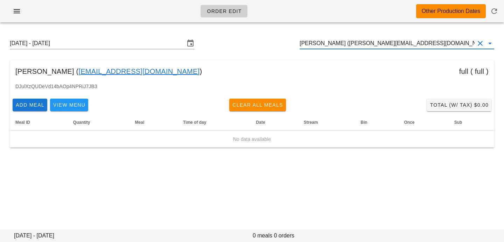
click at [421, 44] on input "[PERSON_NAME] ([PERSON_NAME][EMAIL_ADDRESS][DOMAIN_NAME])" at bounding box center [387, 43] width 175 height 11
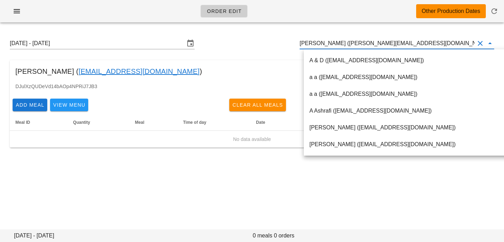
paste input "[EMAIL_ADDRESS][DOMAIN_NAME]"
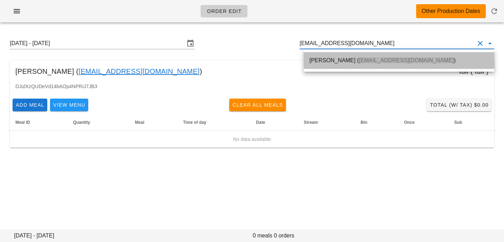
click at [379, 60] on span "[EMAIL_ADDRESS][DOMAIN_NAME]" at bounding box center [406, 60] width 95 height 6
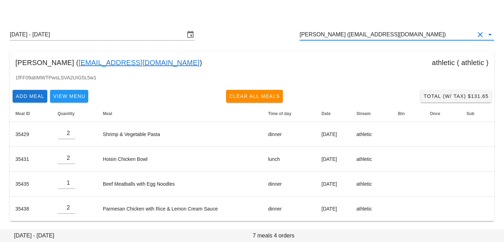
scroll to position [0, 0]
drag, startPoint x: 339, startPoint y: 35, endPoint x: 445, endPoint y: 36, distance: 105.1
click at [445, 36] on input "[PERSON_NAME] ([EMAIL_ADDRESS][DOMAIN_NAME])" at bounding box center [387, 34] width 175 height 11
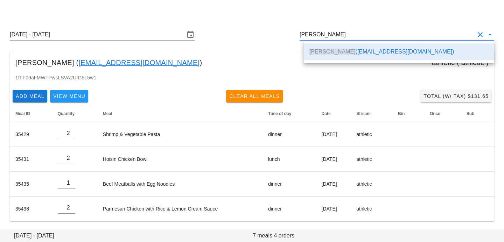
scroll to position [0, 0]
drag, startPoint x: 351, startPoint y: 32, endPoint x: 226, endPoint y: 9, distance: 127.7
click at [226, 9] on div "Order Edit Other Production Dates [DATE] - [DATE] [PERSON_NAME] [PERSON_NAME] (…" at bounding box center [252, 116] width 504 height 251
paste input "[EMAIL_ADDRESS][PERSON_NAME][DOMAIN_NAME]"
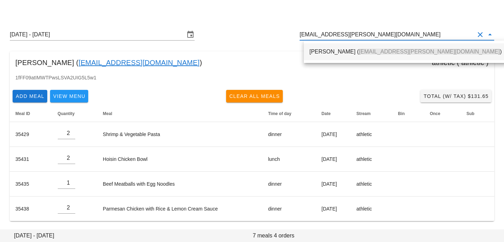
click at [332, 60] on div "[PERSON_NAME] ( [PERSON_NAME][EMAIL_ADDRESS][PERSON_NAME][DOMAIN_NAME] )" at bounding box center [406, 51] width 204 height 17
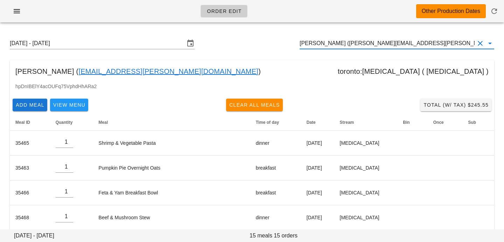
click at [337, 43] on input "[PERSON_NAME] ([PERSON_NAME][EMAIL_ADDRESS][PERSON_NAME][DOMAIN_NAME])" at bounding box center [387, 43] width 175 height 11
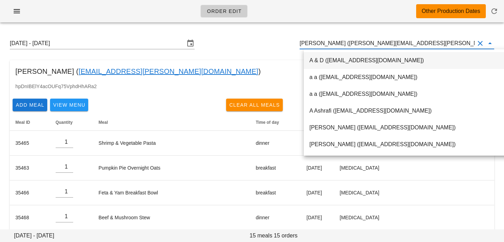
scroll to position [0, 0]
drag, startPoint x: 337, startPoint y: 43, endPoint x: 458, endPoint y: 50, distance: 121.8
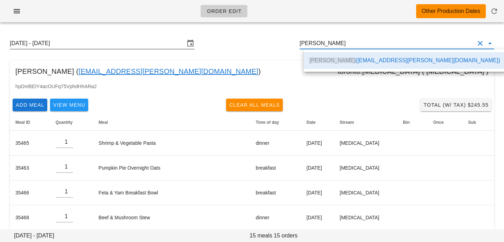
scroll to position [0, 0]
drag, startPoint x: 383, startPoint y: 44, endPoint x: 179, endPoint y: 39, distance: 204.3
click at [180, 39] on div "[DATE] - [DATE] [PERSON_NAME]" at bounding box center [252, 43] width 496 height 22
paste input "[EMAIL_ADDRESS][DOMAIN_NAME]"
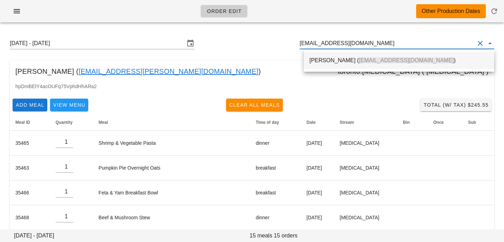
click at [320, 65] on div "[PERSON_NAME] ( [EMAIL_ADDRESS][DOMAIN_NAME] )" at bounding box center [399, 60] width 179 height 15
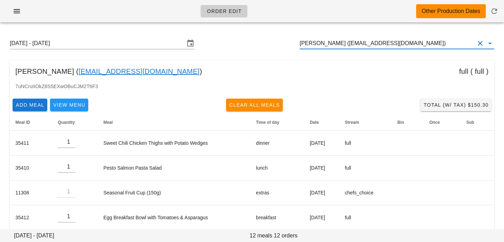
click at [351, 42] on input "[PERSON_NAME] ([EMAIL_ADDRESS][DOMAIN_NAME])" at bounding box center [387, 43] width 175 height 11
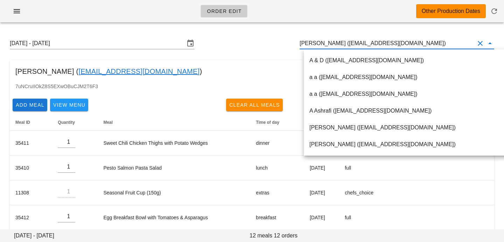
scroll to position [0, 0]
drag, startPoint x: 355, startPoint y: 44, endPoint x: 456, endPoint y: 48, distance: 101.7
click at [456, 48] on input "[PERSON_NAME] ([EMAIL_ADDRESS][DOMAIN_NAME])" at bounding box center [387, 43] width 175 height 11
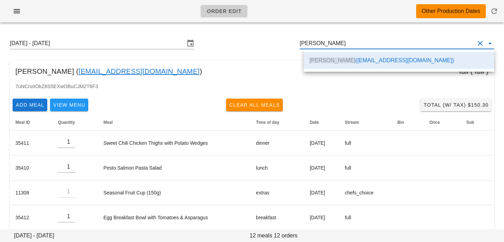
click at [258, 71] on div "Sushmita Mahadani ( mahadanisushmita@gmail.com ) full ( full )" at bounding box center [252, 71] width 485 height 22
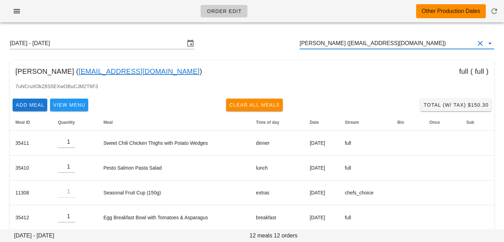
click at [446, 44] on input "Sushmita Mahadani (mahadanisushmita@gmail.com)" at bounding box center [387, 43] width 175 height 11
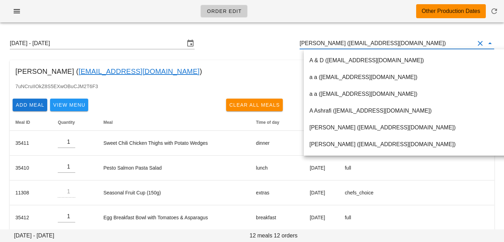
paste input "lmagellanq@gmail.com"
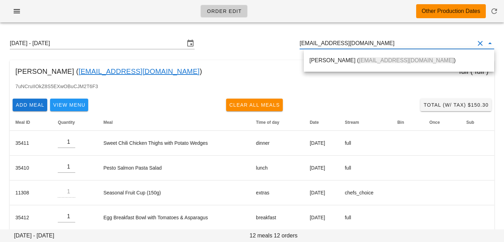
click at [421, 64] on div "Louise Maglanque ( lmagellanq@gmail.com )" at bounding box center [399, 60] width 179 height 7
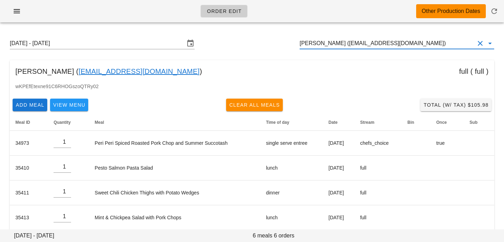
click at [350, 44] on input "[PERSON_NAME] ([EMAIL_ADDRESS][DOMAIN_NAME])" at bounding box center [387, 43] width 175 height 11
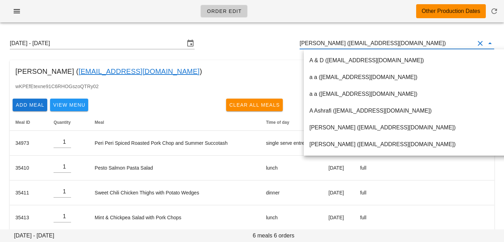
scroll to position [0, 0]
drag, startPoint x: 350, startPoint y: 44, endPoint x: 440, endPoint y: 50, distance: 89.9
click at [440, 50] on div "Order Edit Other Production Dates Sunday September 7 - Saturday September 13 Lo…" at bounding box center [252, 150] width 504 height 301
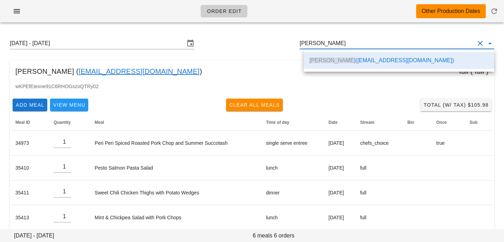
click at [267, 61] on div "Louise Maglanque ( lmagellanq@gmail.com ) full ( full )" at bounding box center [252, 71] width 485 height 22
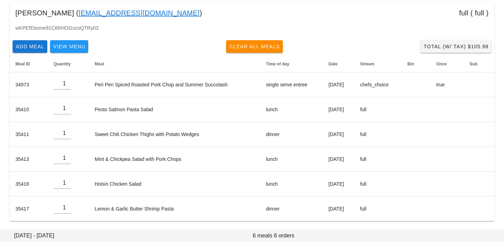
scroll to position [0, 0]
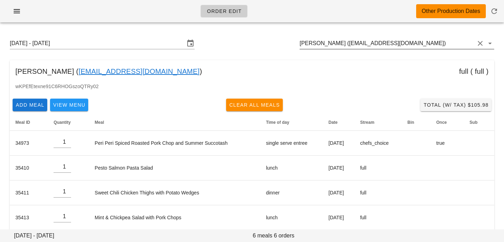
click at [352, 43] on input "[PERSON_NAME] ([EMAIL_ADDRESS][DOMAIN_NAME])" at bounding box center [387, 43] width 175 height 11
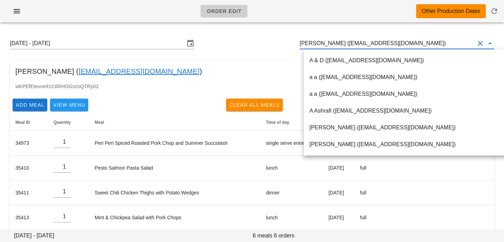
click at [351, 43] on input "[PERSON_NAME] ([EMAIL_ADDRESS][DOMAIN_NAME])" at bounding box center [387, 43] width 175 height 11
drag, startPoint x: 351, startPoint y: 43, endPoint x: 432, endPoint y: 45, distance: 81.6
click at [432, 45] on input "[PERSON_NAME] ([EMAIL_ADDRESS][DOMAIN_NAME])" at bounding box center [387, 43] width 175 height 11
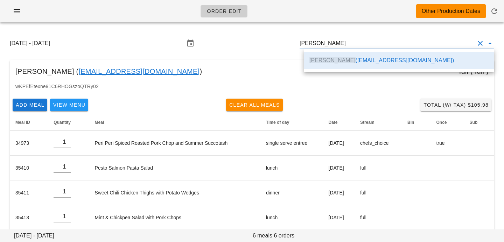
scroll to position [0, 0]
click at [335, 105] on div "Add Meal View Menu Clear All Meals Total (w/ Tax) $105.98" at bounding box center [252, 105] width 485 height 18
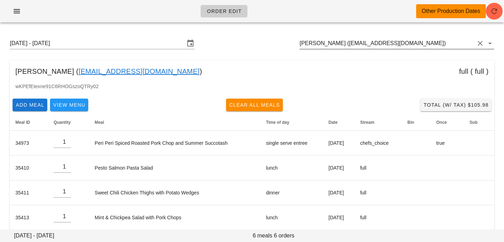
click at [350, 46] on input "[PERSON_NAME] ([EMAIL_ADDRESS][DOMAIN_NAME])" at bounding box center [387, 43] width 175 height 11
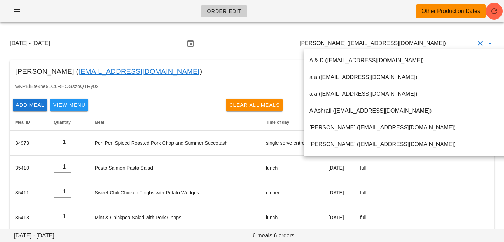
click at [351, 42] on input "[PERSON_NAME] ([EMAIL_ADDRESS][DOMAIN_NAME])" at bounding box center [387, 43] width 175 height 11
drag, startPoint x: 351, startPoint y: 42, endPoint x: 424, endPoint y: 43, distance: 72.9
click at [424, 43] on input "[PERSON_NAME] ([EMAIL_ADDRESS][DOMAIN_NAME])" at bounding box center [387, 43] width 175 height 11
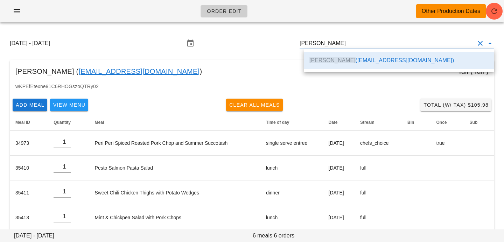
click at [269, 48] on div "Sunday September 7 - Saturday September 13 Louise Maglanque" at bounding box center [252, 43] width 496 height 22
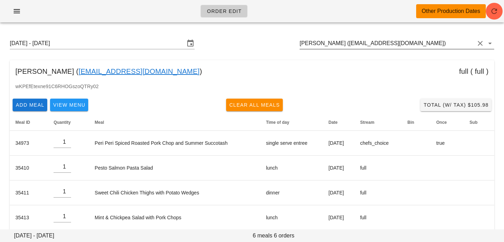
click at [433, 41] on input "[PERSON_NAME] ([EMAIL_ADDRESS][DOMAIN_NAME])" at bounding box center [387, 43] width 175 height 11
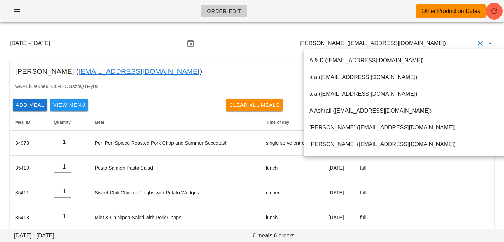
paste input "[EMAIL_ADDRESS][DOMAIN_NAME]"
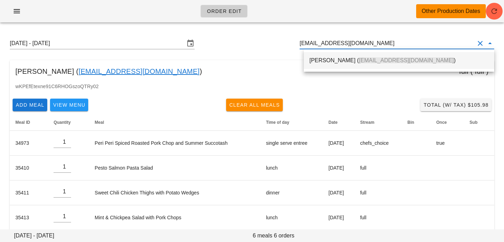
click at [404, 57] on div "RIKUL THAPAR ( rikulthapar@Gmail.com )" at bounding box center [399, 60] width 179 height 15
type input "[PERSON_NAME] ([EMAIL_ADDRESS][DOMAIN_NAME])"
click at [495, 12] on icon "button" at bounding box center [494, 11] width 8 height 8
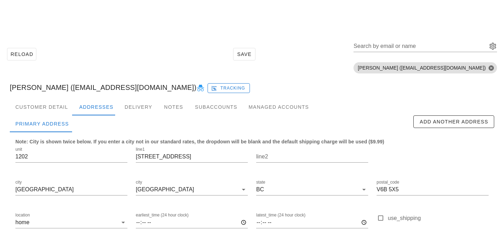
scroll to position [60, 0]
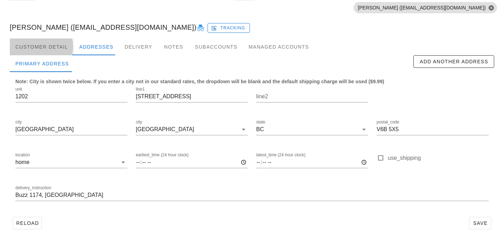
click at [44, 50] on div "Customer Detail" at bounding box center [42, 47] width 64 height 17
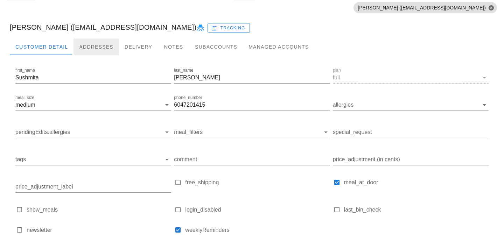
click at [89, 48] on div "Addresses" at bounding box center [97, 47] width 46 height 17
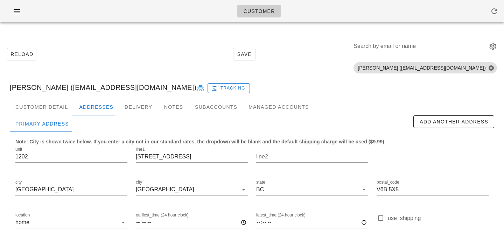
click at [408, 37] on div "Search by email or name" at bounding box center [426, 47] width 144 height 23
click at [404, 46] on input "Search by email or name" at bounding box center [420, 46] width 132 height 11
paste input "lmagellanq@gmail.com"
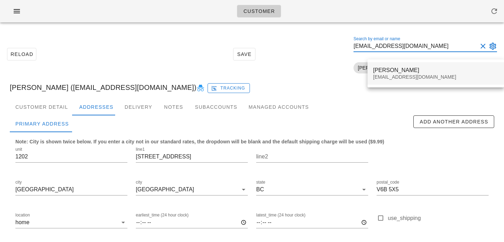
type input "lmagellanq@gmail.com"
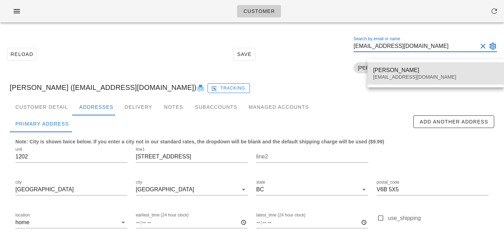
click at [379, 74] on div "Louise Maglanque lmagellanq@gmail.com" at bounding box center [435, 74] width 125 height 22
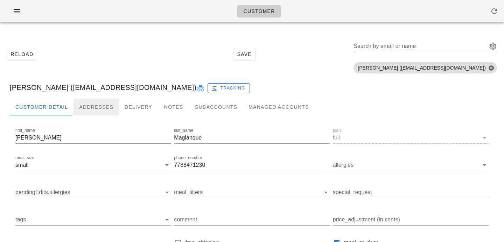
click at [97, 105] on div "Addresses" at bounding box center [97, 107] width 46 height 17
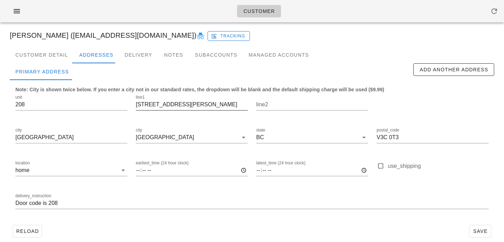
scroll to position [49, 0]
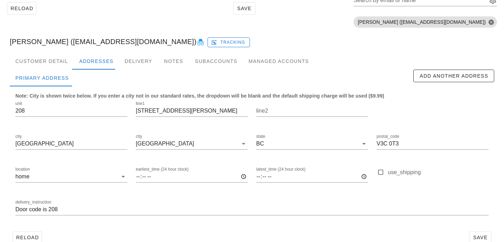
scroll to position [42, 0]
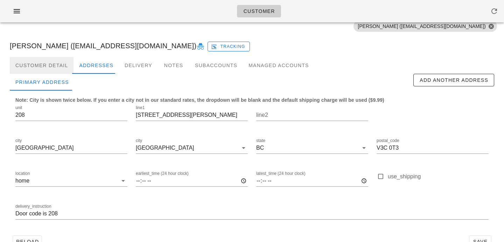
click at [54, 67] on div "Customer Detail" at bounding box center [42, 65] width 64 height 17
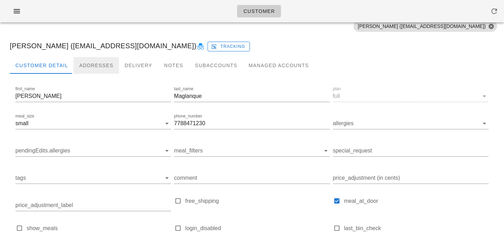
click at [101, 66] on div "Addresses" at bounding box center [97, 65] width 46 height 17
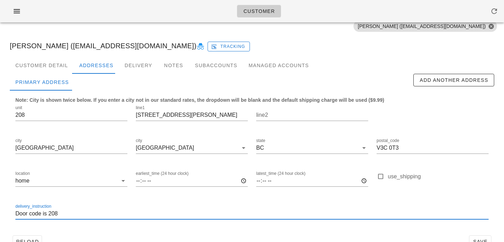
click at [102, 208] on input "Door code is 208" at bounding box center [252, 213] width 474 height 11
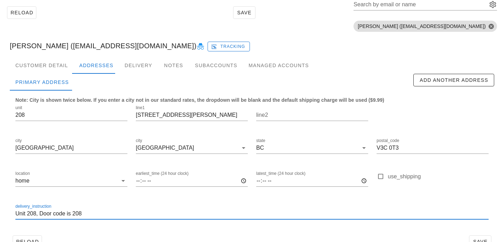
scroll to position [60, 0]
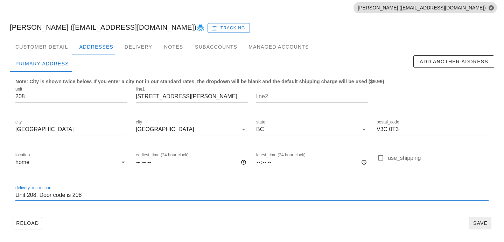
type input "Unit 208, Door code is 208"
click at [480, 223] on span "Save" at bounding box center [481, 224] width 16 height 6
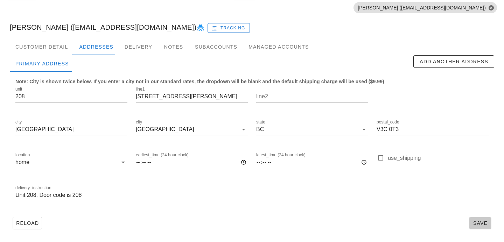
click at [487, 225] on span "Save" at bounding box center [481, 224] width 16 height 6
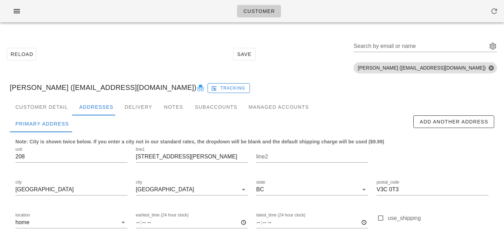
scroll to position [60, 0]
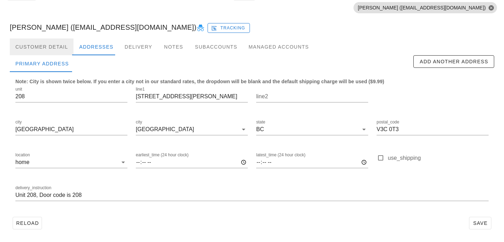
click at [54, 49] on div "Customer Detail" at bounding box center [42, 47] width 64 height 17
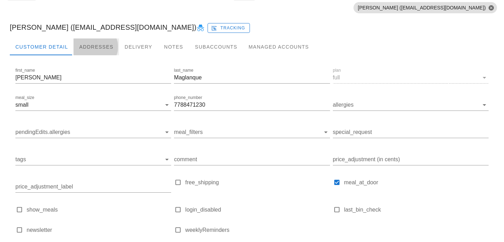
click at [99, 46] on div "Addresses" at bounding box center [97, 47] width 46 height 17
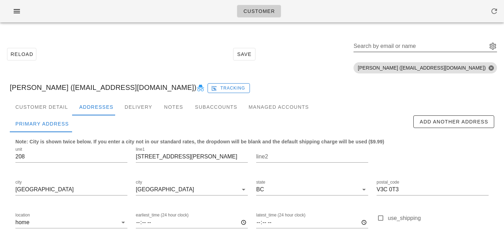
click at [425, 47] on input "Search by email or name" at bounding box center [420, 46] width 132 height 11
paste input "[EMAIL_ADDRESS][DOMAIN_NAME]"
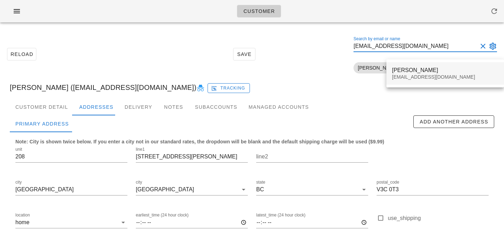
type input "[EMAIL_ADDRESS][DOMAIN_NAME]"
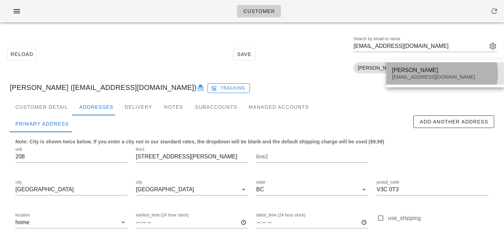
click at [400, 67] on div "[PERSON_NAME]" at bounding box center [445, 70] width 106 height 7
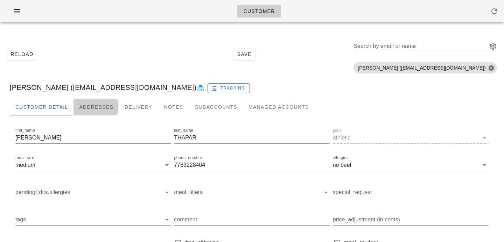
click at [94, 113] on div "Addresses" at bounding box center [97, 107] width 46 height 17
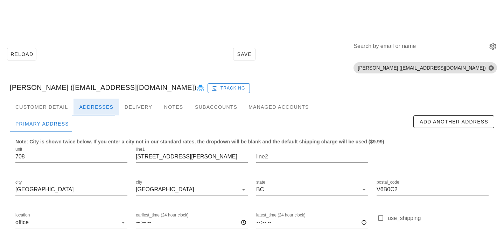
scroll to position [60, 0]
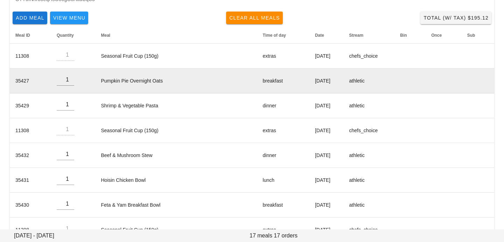
scroll to position [91, 0]
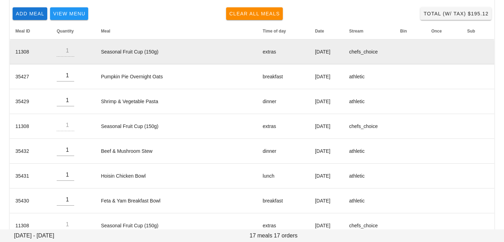
drag, startPoint x: 292, startPoint y: 53, endPoint x: 331, endPoint y: 52, distance: 39.2
click at [332, 54] on td "[DATE]" at bounding box center [327, 52] width 34 height 25
click at [331, 52] on td "Monday Sep 08" at bounding box center [327, 52] width 34 height 25
click at [320, 56] on td "Monday Sep 08" at bounding box center [327, 52] width 34 height 25
drag, startPoint x: 291, startPoint y: 52, endPoint x: 333, endPoint y: 52, distance: 41.7
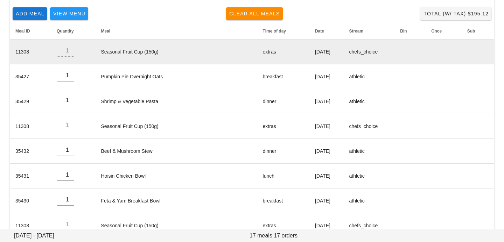
click at [333, 52] on td "Monday Sep 08" at bounding box center [327, 52] width 34 height 25
drag, startPoint x: 295, startPoint y: 50, endPoint x: 337, endPoint y: 52, distance: 42.4
click at [337, 53] on td "Monday Sep 08" at bounding box center [327, 52] width 34 height 25
click at [337, 52] on td "Monday Sep 08" at bounding box center [327, 52] width 34 height 25
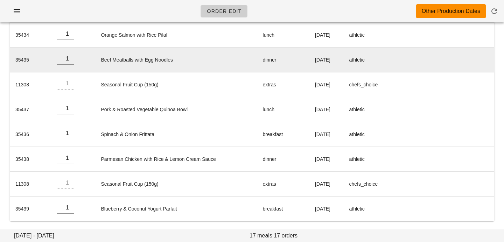
scroll to position [0, 0]
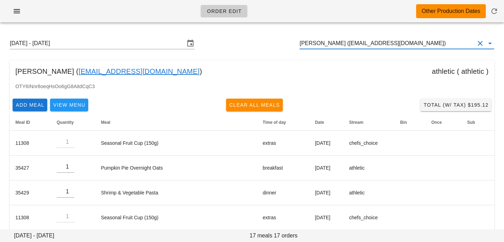
click at [346, 41] on input "[PERSON_NAME] ([EMAIL_ADDRESS][DOMAIN_NAME])" at bounding box center [387, 43] width 175 height 11
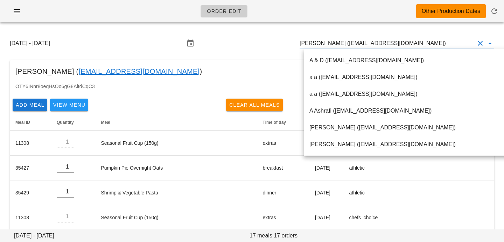
click at [342, 43] on input "[PERSON_NAME] ([EMAIL_ADDRESS][DOMAIN_NAME])" at bounding box center [387, 43] width 175 height 11
drag, startPoint x: 342, startPoint y: 43, endPoint x: 461, endPoint y: 44, distance: 119.1
click at [461, 44] on input "[PERSON_NAME] ([EMAIL_ADDRESS][DOMAIN_NAME])" at bounding box center [387, 43] width 175 height 11
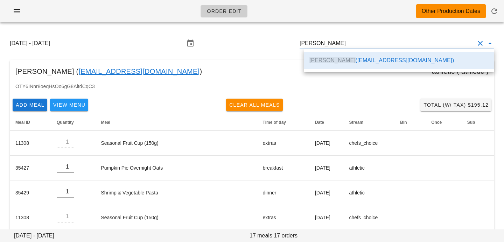
click at [219, 38] on div "Sunday September 7 - Saturday September 13 RIKUL THAPAR" at bounding box center [252, 43] width 496 height 22
type input "[PERSON_NAME] ([EMAIL_ADDRESS][DOMAIN_NAME])"
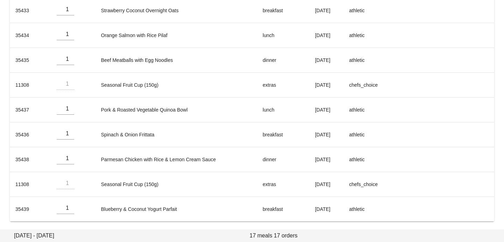
scroll to position [332, 0]
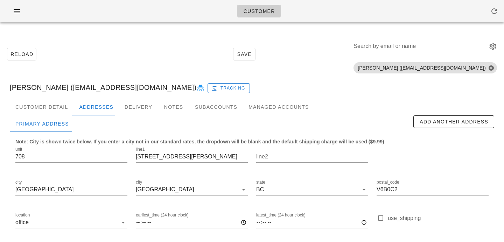
scroll to position [60, 0]
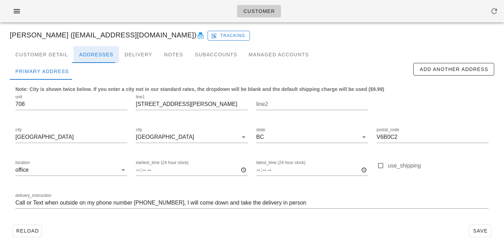
scroll to position [60, 0]
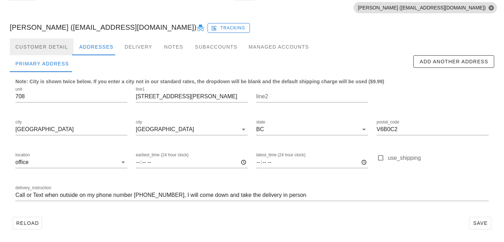
click at [60, 50] on div "Customer Detail" at bounding box center [42, 47] width 64 height 17
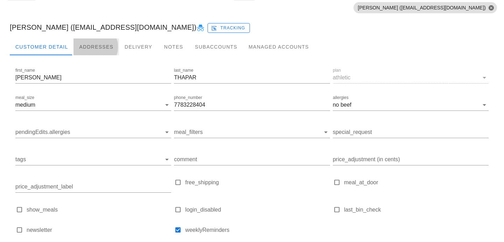
click at [92, 49] on div "Addresses" at bounding box center [97, 47] width 46 height 17
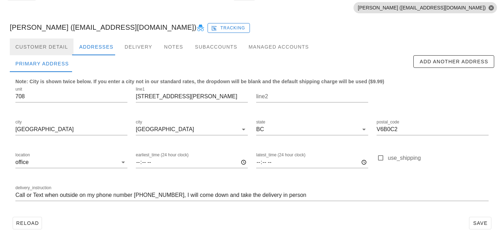
click at [56, 49] on div "Customer Detail" at bounding box center [42, 47] width 64 height 17
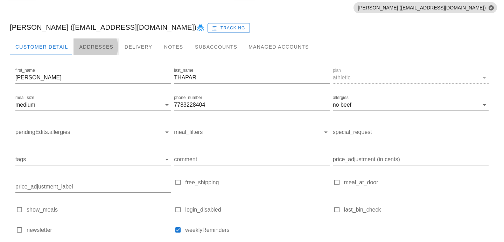
click at [85, 47] on div "Addresses" at bounding box center [97, 47] width 46 height 17
